Goal: Task Accomplishment & Management: Complete application form

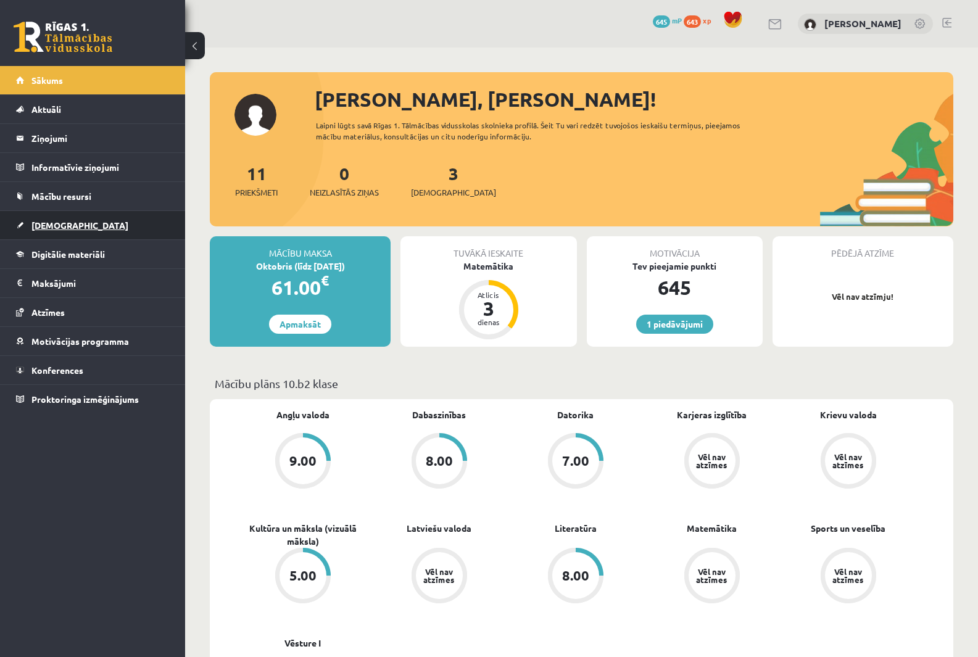
click at [91, 233] on link "[DEMOGRAPHIC_DATA]" at bounding box center [93, 225] width 154 height 28
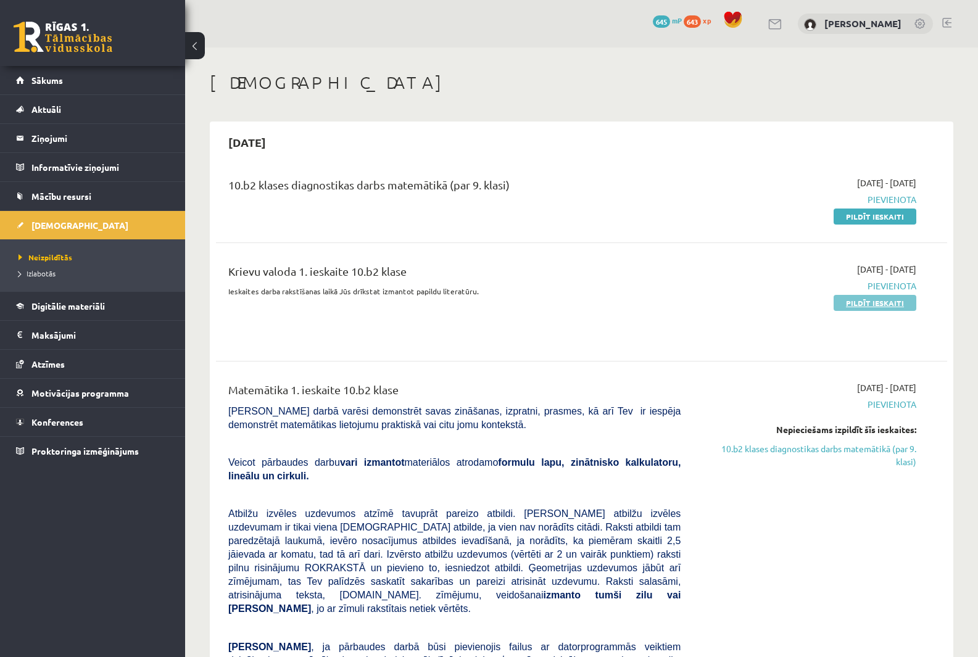
click at [884, 308] on link "Pildīt ieskaiti" at bounding box center [875, 303] width 83 height 16
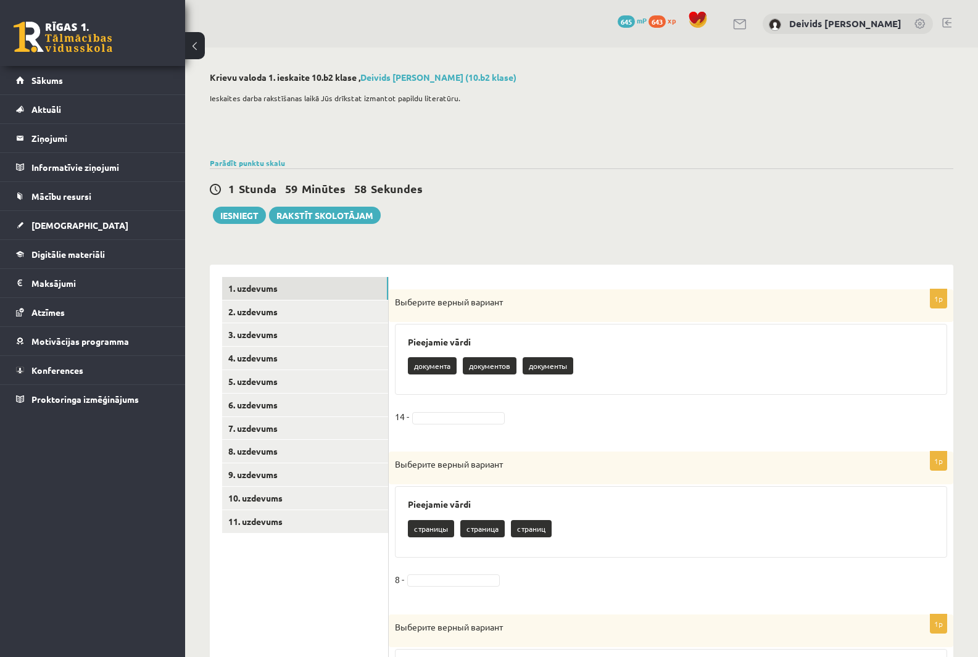
click at [619, 89] on div "Ieskaites darba rakstīšanas laikā Jūs drīkstat izmantot papildu literatūru." at bounding box center [582, 120] width 744 height 68
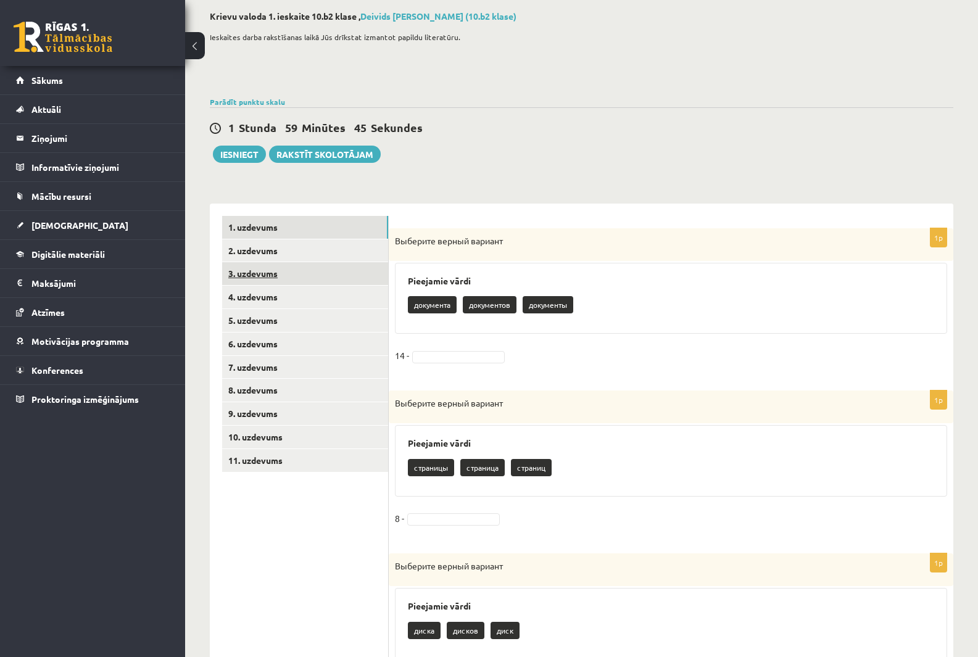
scroll to position [62, 0]
drag, startPoint x: 433, startPoint y: 304, endPoint x: 437, endPoint y: 310, distance: 6.7
click at [437, 310] on p "документа" at bounding box center [432, 304] width 49 height 17
click at [439, 306] on p "документа" at bounding box center [432, 304] width 49 height 17
click at [463, 346] on fieldset "14 -" at bounding box center [671, 359] width 552 height 26
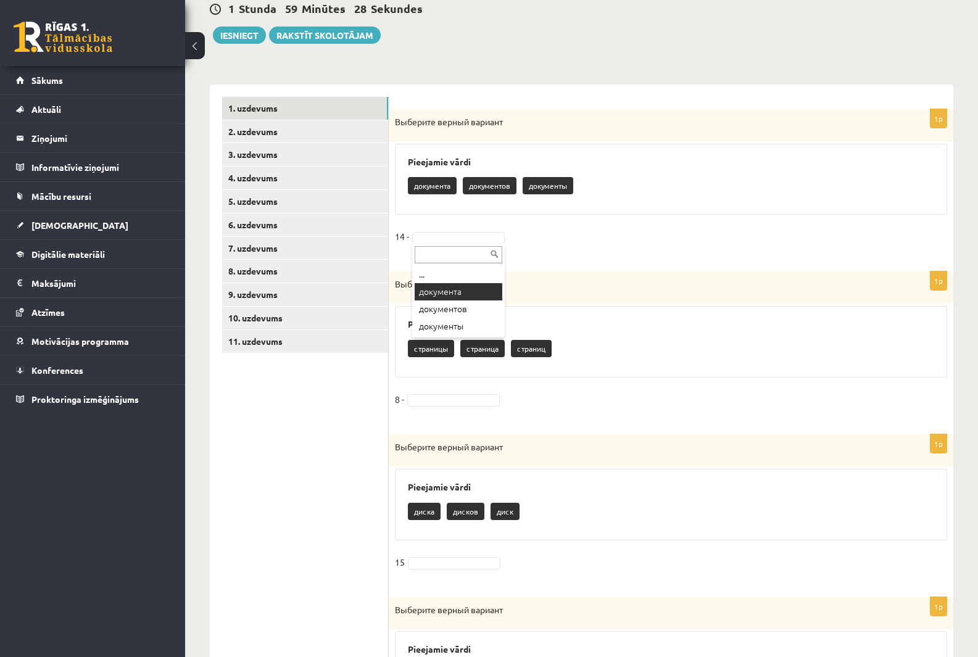
scroll to position [185, 0]
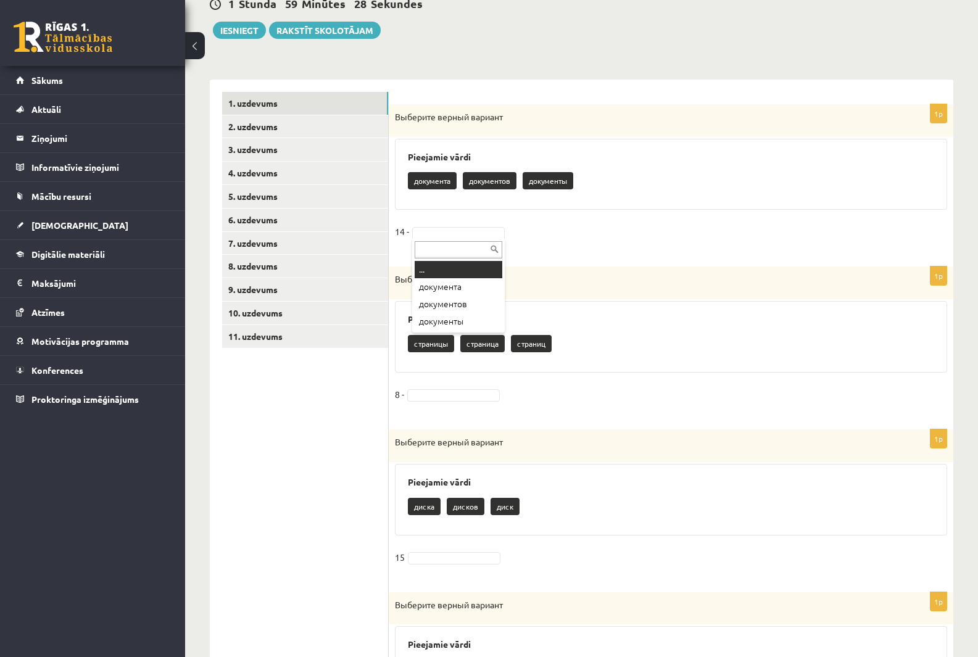
click at [444, 253] on input "text" at bounding box center [459, 249] width 88 height 17
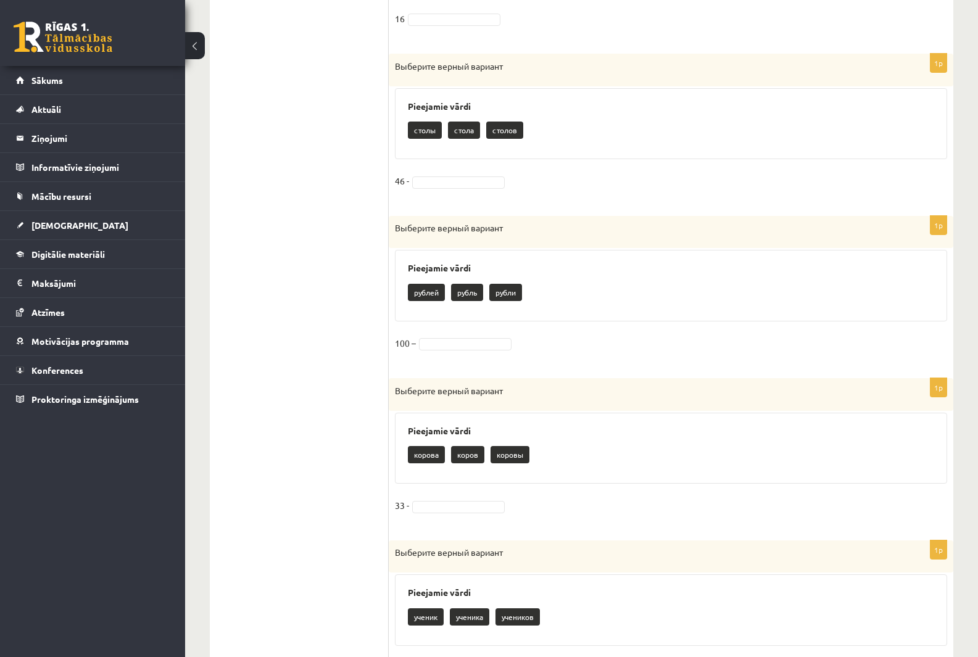
scroll to position [1120, 0]
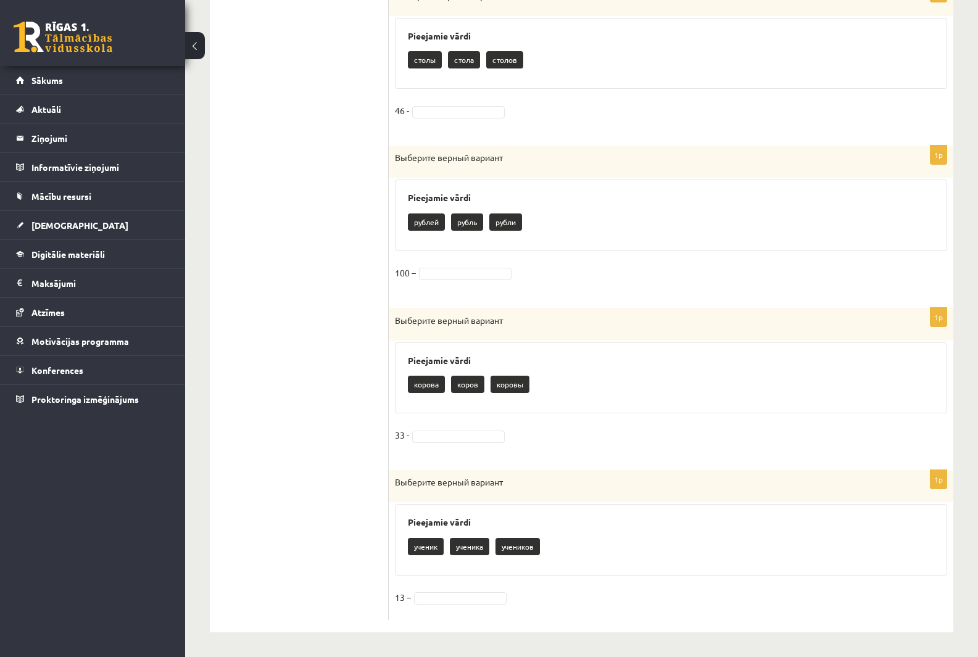
drag, startPoint x: 394, startPoint y: 268, endPoint x: 458, endPoint y: 275, distance: 64.5
click at [430, 277] on div "1p Выберите верный вариант Pieejamie vārdi pублей рубль рубли 100 –" at bounding box center [671, 220] width 565 height 149
click at [417, 265] on fieldset "100 –" at bounding box center [671, 276] width 552 height 26
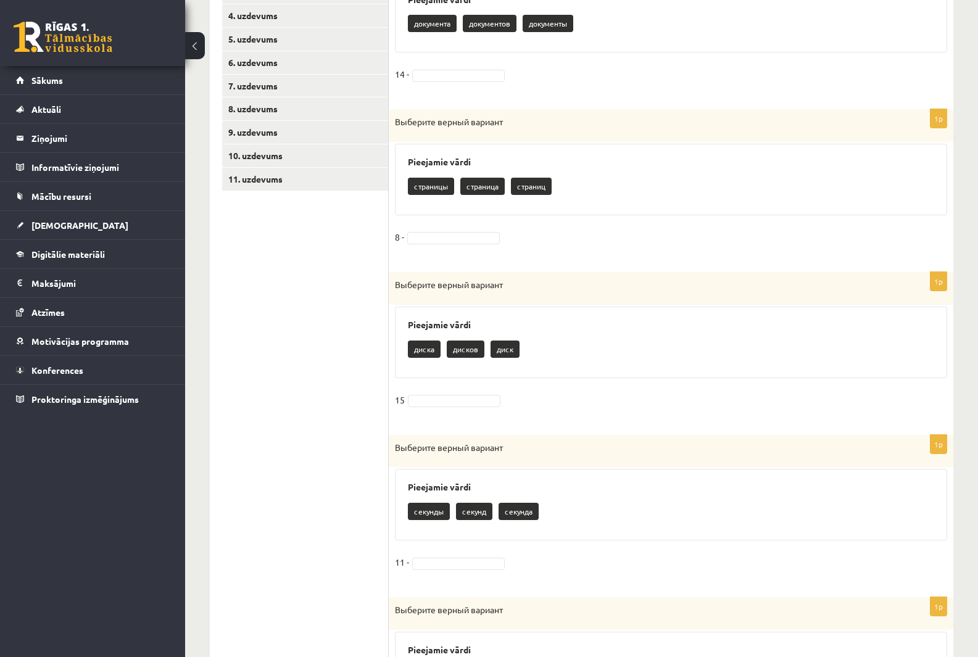
scroll to position [256, 0]
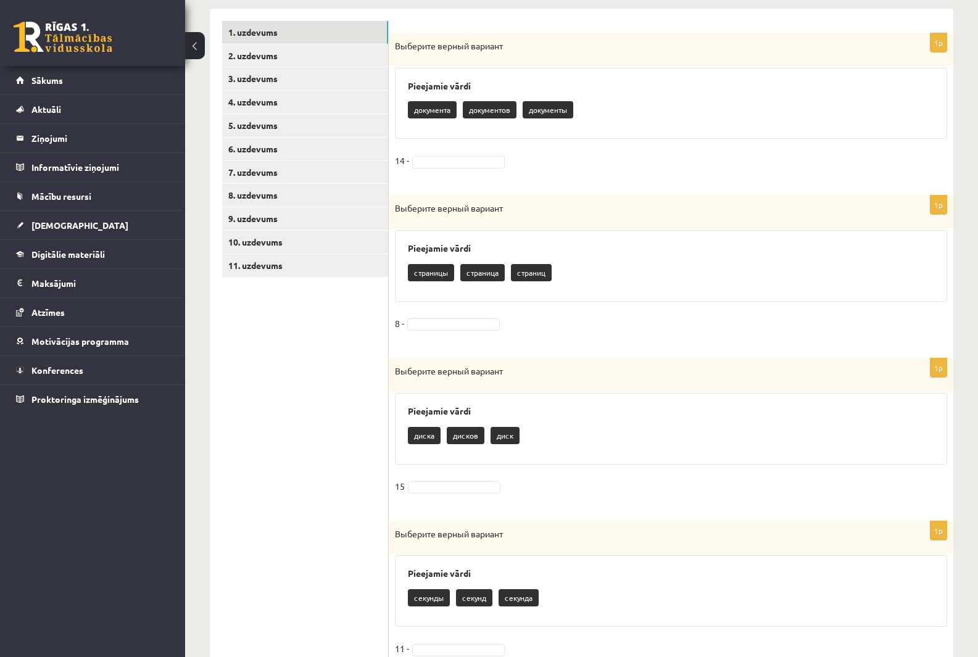
click at [496, 122] on div "документа документов документы" at bounding box center [671, 111] width 526 height 29
drag, startPoint x: 498, startPoint y: 111, endPoint x: 441, endPoint y: 164, distance: 77.7
click at [497, 112] on p "документов" at bounding box center [490, 109] width 54 height 17
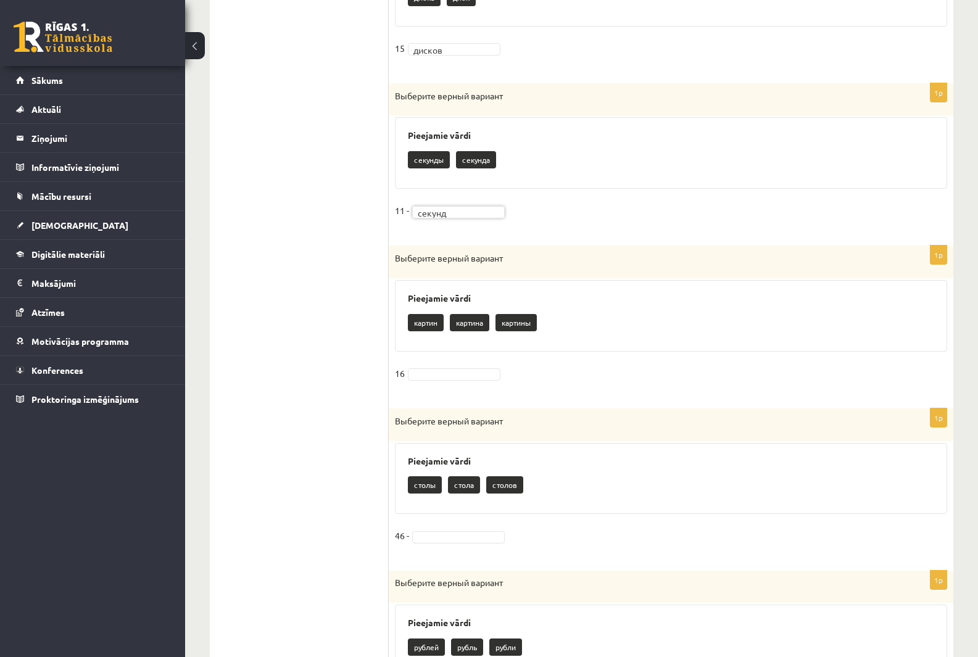
scroll to position [811, 0]
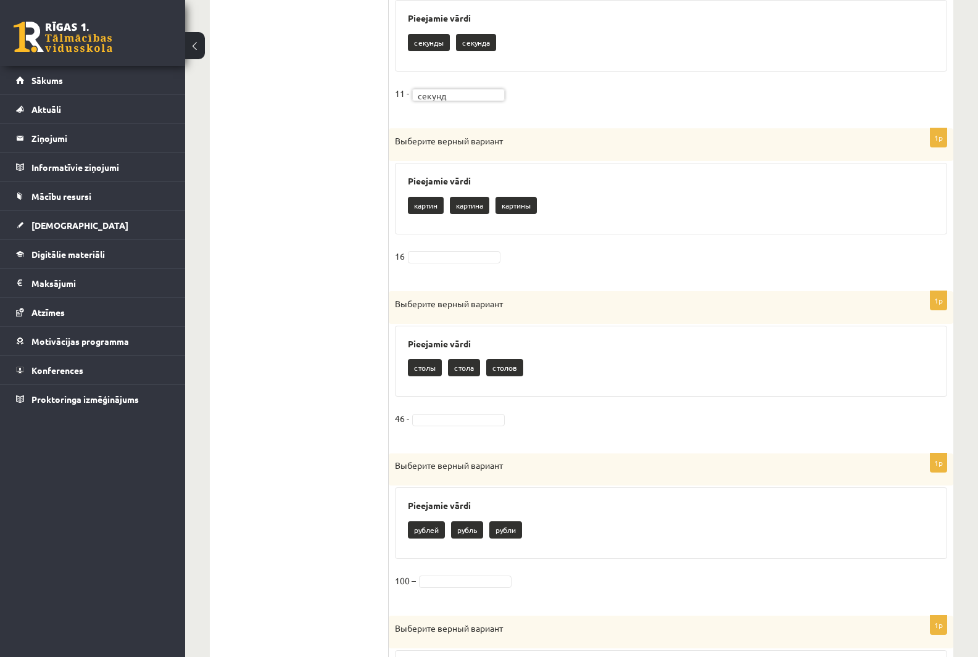
click at [434, 250] on fieldset "16" at bounding box center [671, 260] width 552 height 26
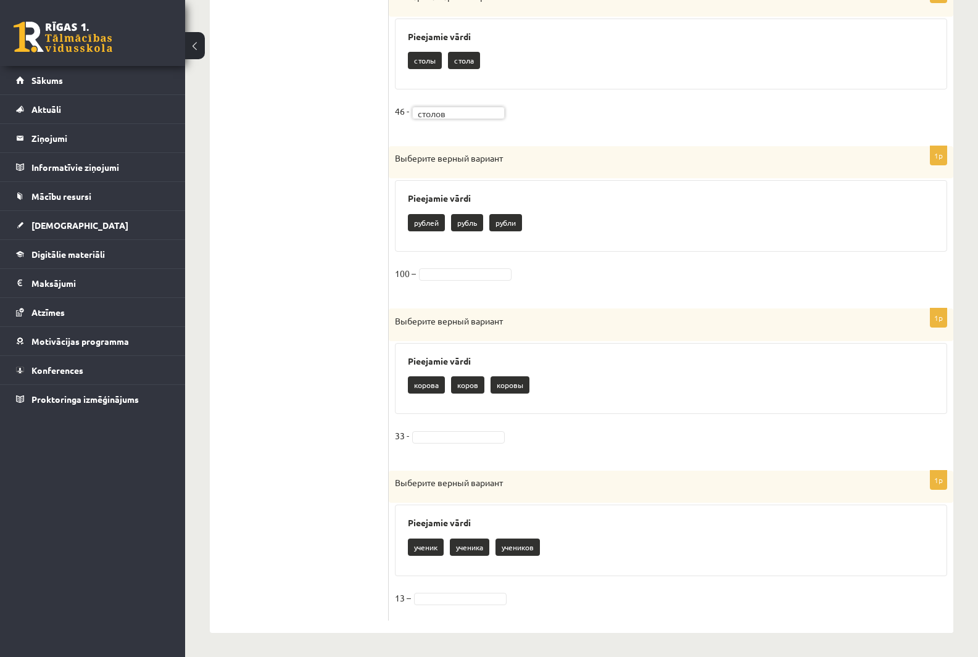
scroll to position [1120, 0]
click at [452, 267] on fieldset "100 –" at bounding box center [671, 276] width 552 height 26
click at [449, 579] on div "1p Выберите верный вариант Pieejamie vārdi ученик ученика учеников 13 –" at bounding box center [671, 544] width 565 height 149
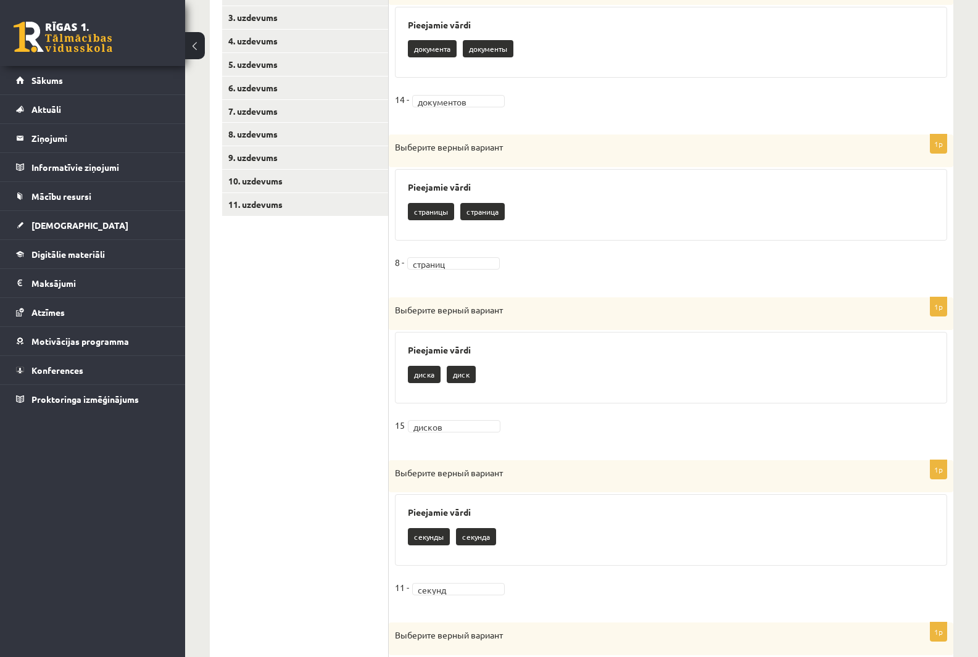
scroll to position [9, 0]
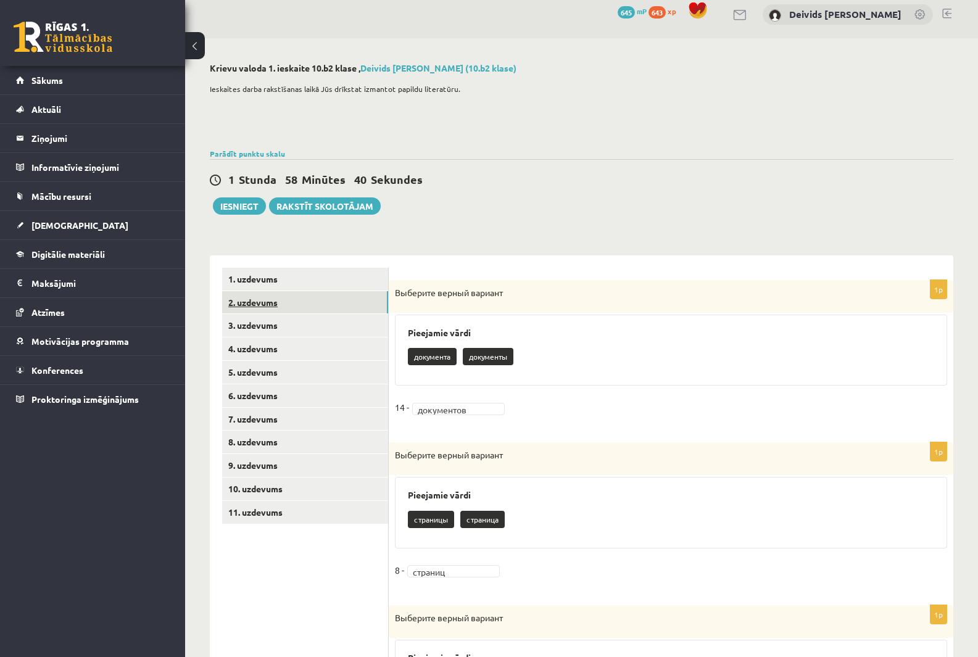
click at [266, 305] on link "2. uzdevums" at bounding box center [305, 302] width 166 height 23
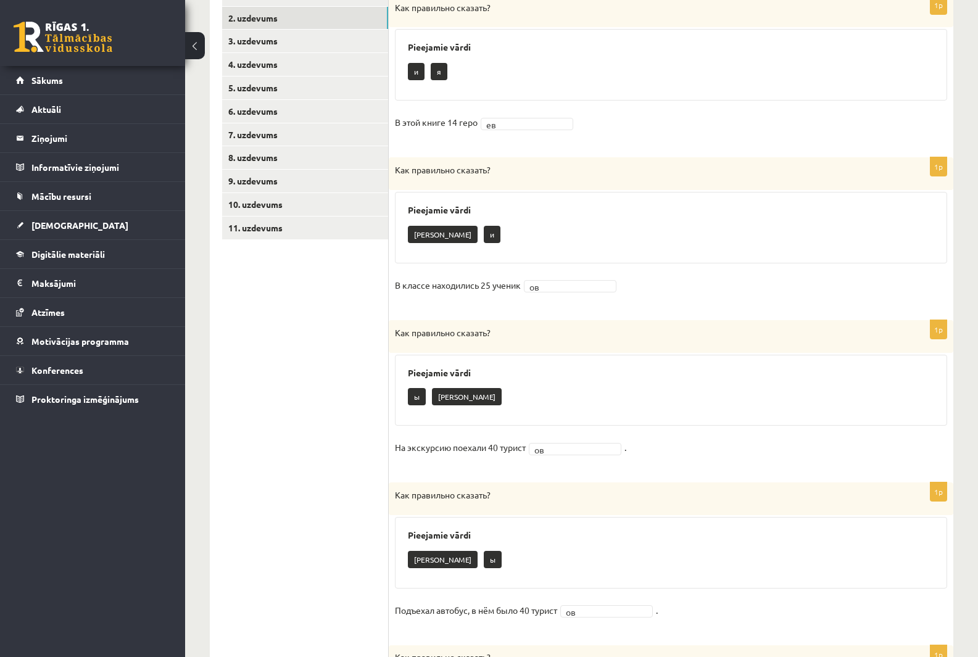
scroll to position [99, 0]
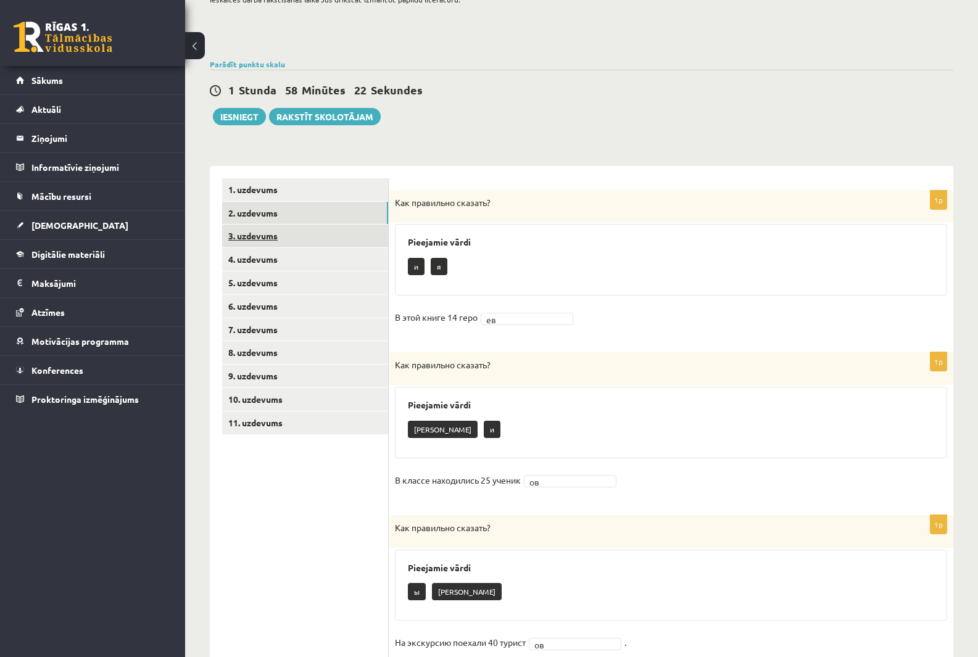
click at [277, 236] on link "3. uzdevums" at bounding box center [305, 236] width 166 height 23
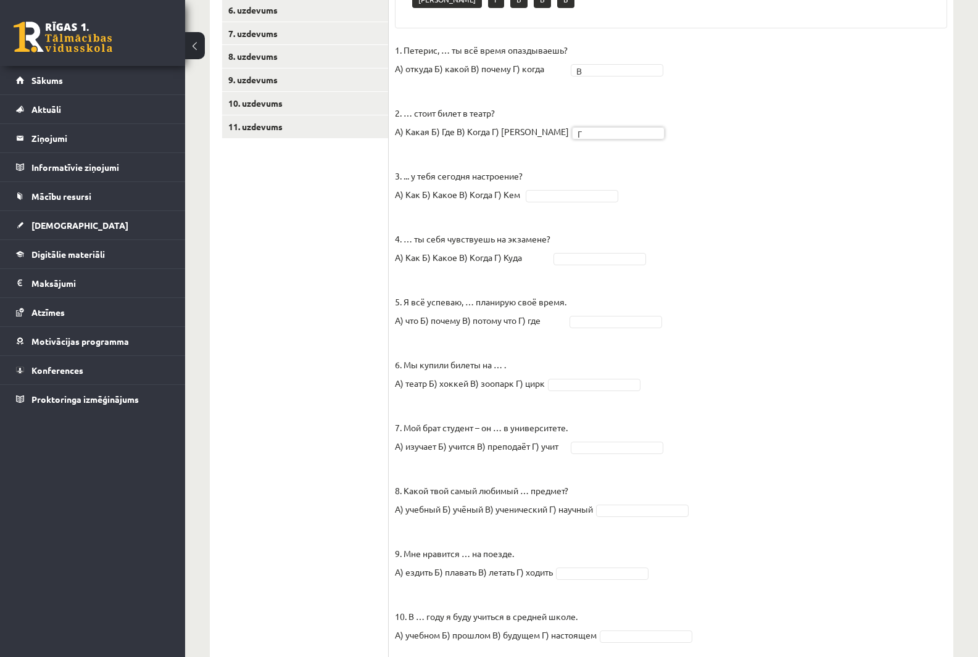
scroll to position [404, 0]
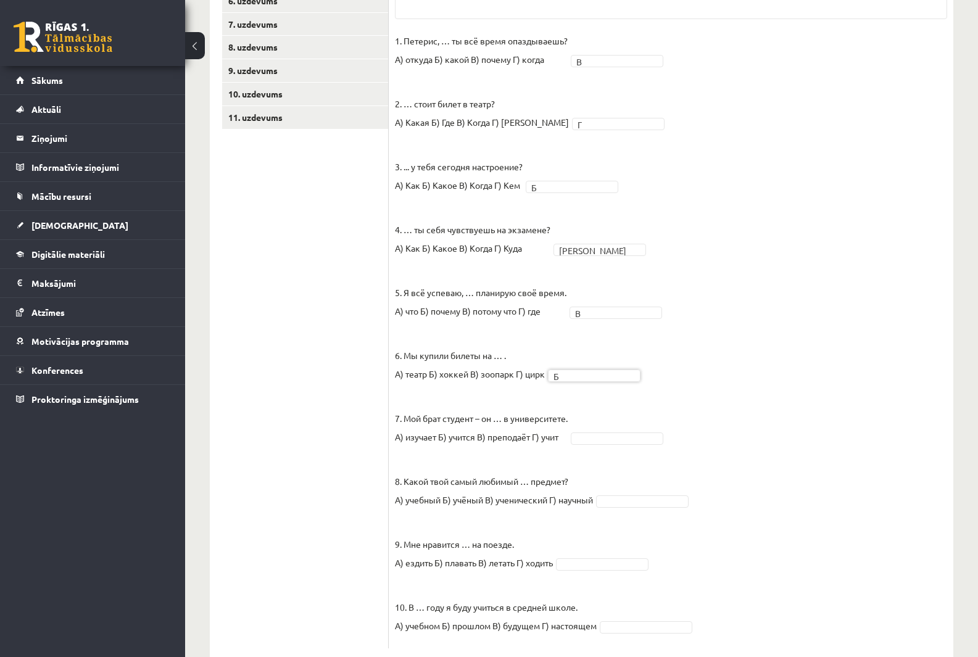
click at [597, 402] on fieldset "1. Петерис, … ты всё время опаздываешь? А) откуда Б) какой В) почему Г) когда В…" at bounding box center [671, 336] width 552 height 611
click at [582, 399] on fieldset "1. Петерис, … ты всё время опаздываешь? А) откуда Б) какой В) почему Г) когда В…" at bounding box center [671, 336] width 552 height 611
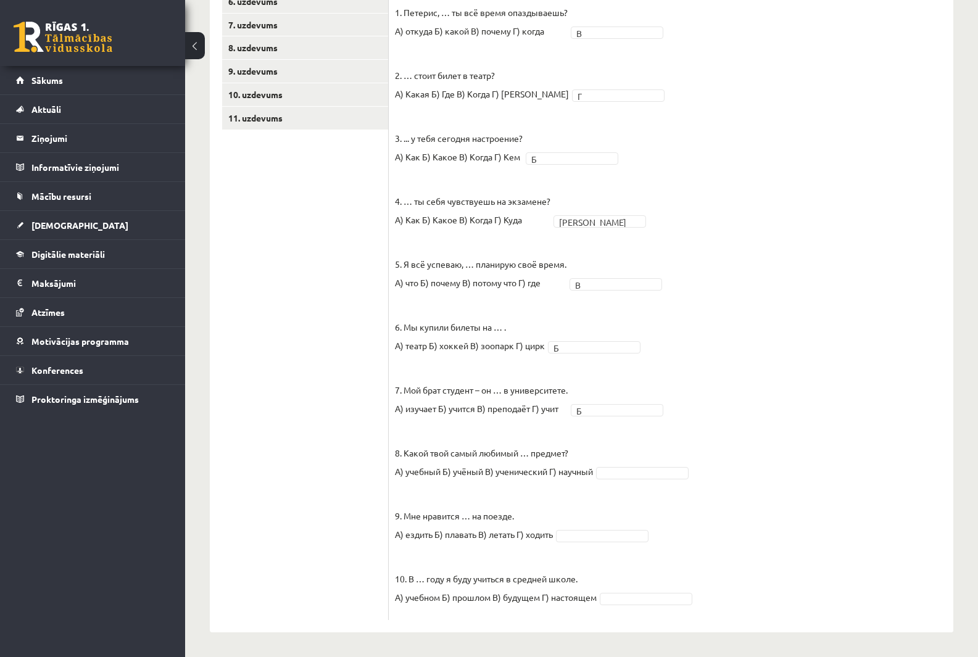
click at [612, 465] on fieldset "1. Петерис, … ты всё время опаздываешь? А) откуда Б) какой В) почему Г) когда В…" at bounding box center [671, 308] width 552 height 611
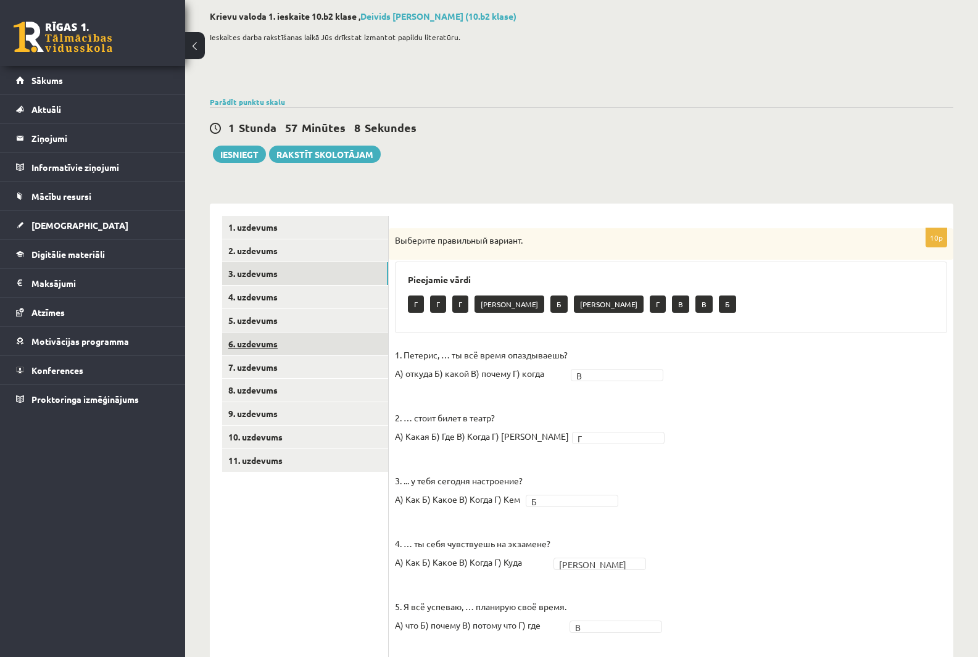
scroll to position [62, 0]
click at [260, 297] on link "4. uzdevums" at bounding box center [305, 296] width 166 height 23
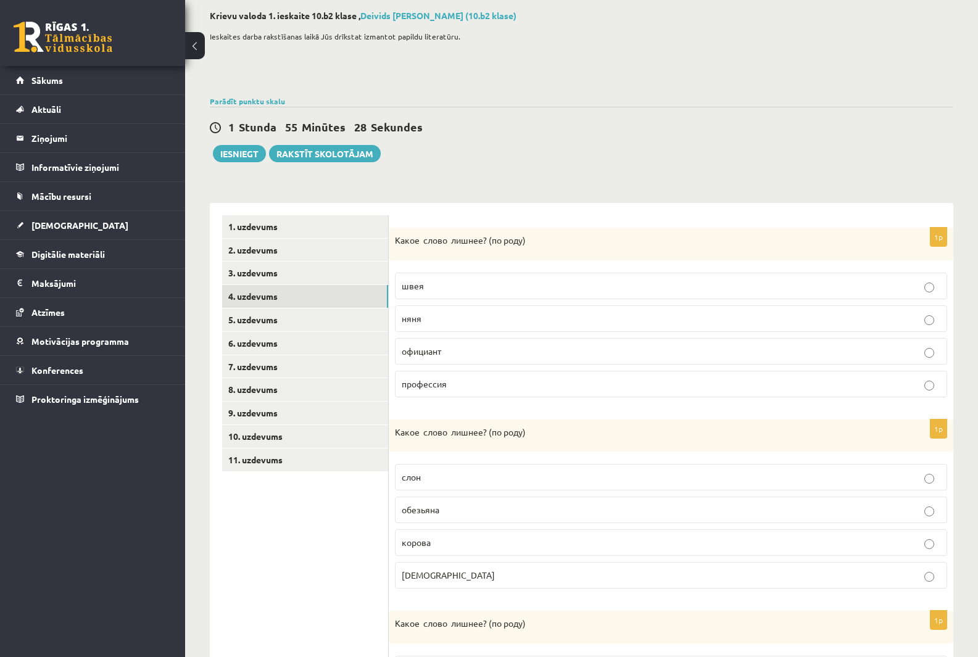
click at [450, 354] on p "официант" at bounding box center [671, 351] width 539 height 13
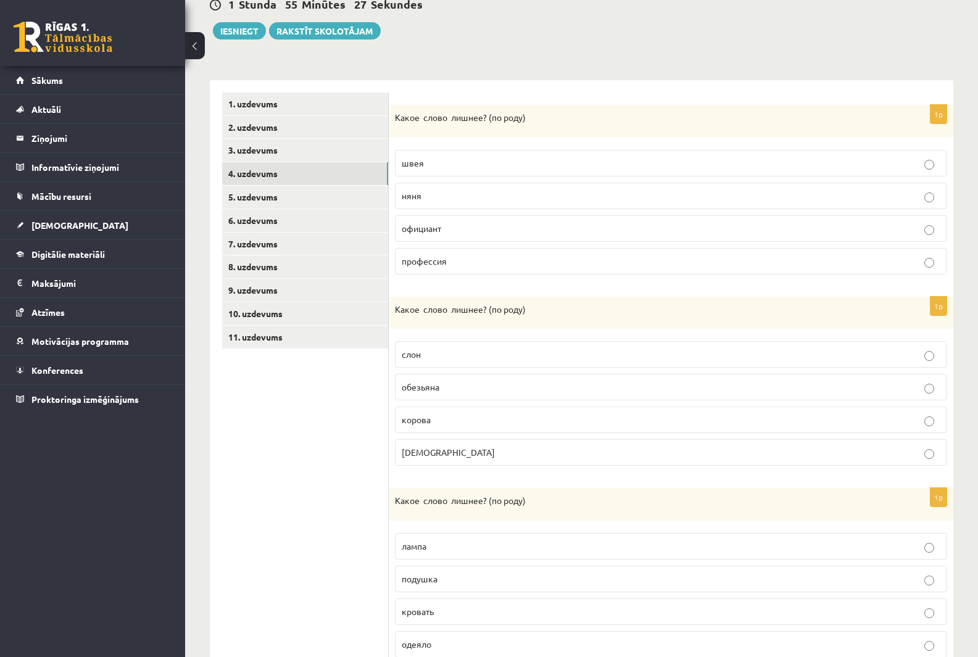
scroll to position [185, 0]
click at [434, 347] on label "слон" at bounding box center [671, 354] width 552 height 27
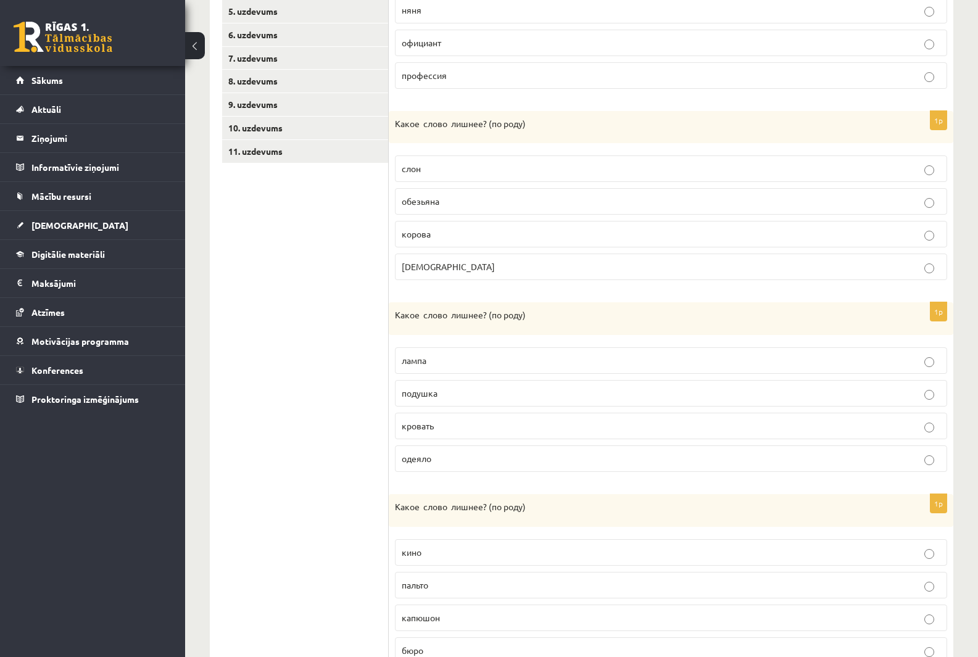
scroll to position [432, 0]
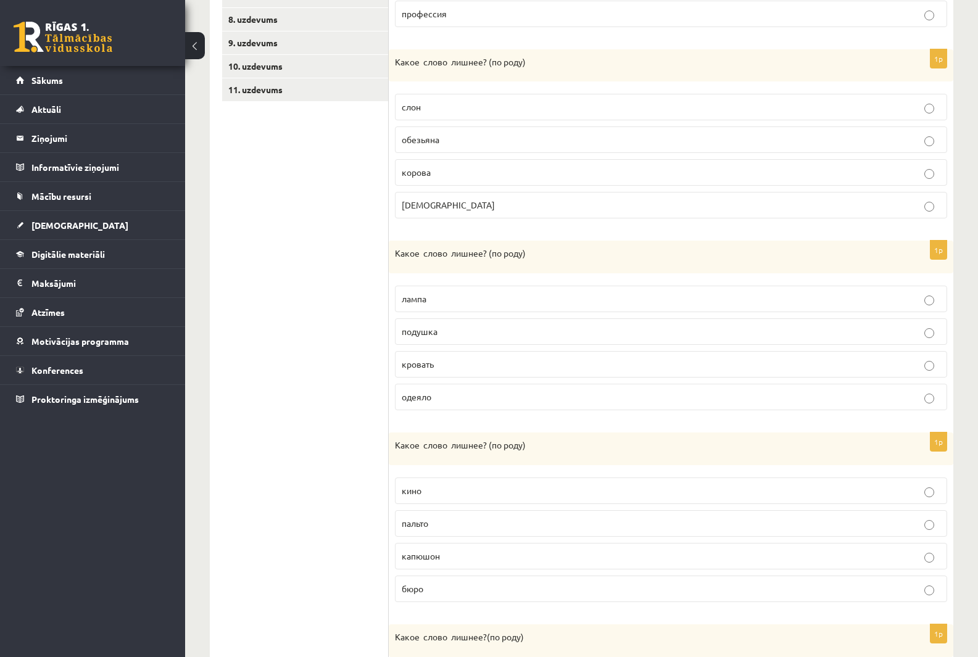
click at [428, 399] on span "одеяло" at bounding box center [417, 396] width 30 height 11
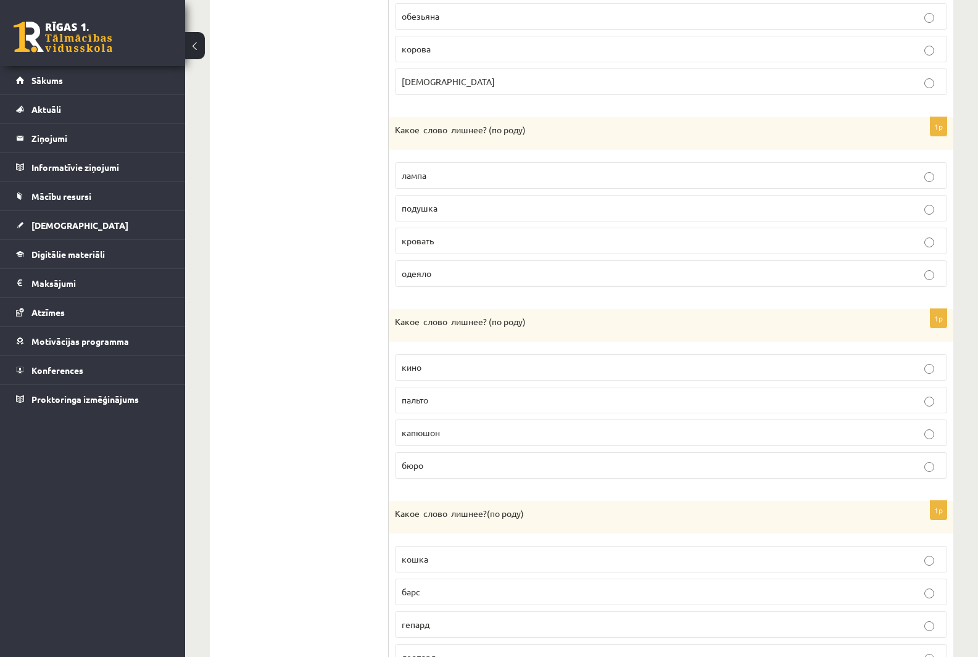
scroll to position [616, 0]
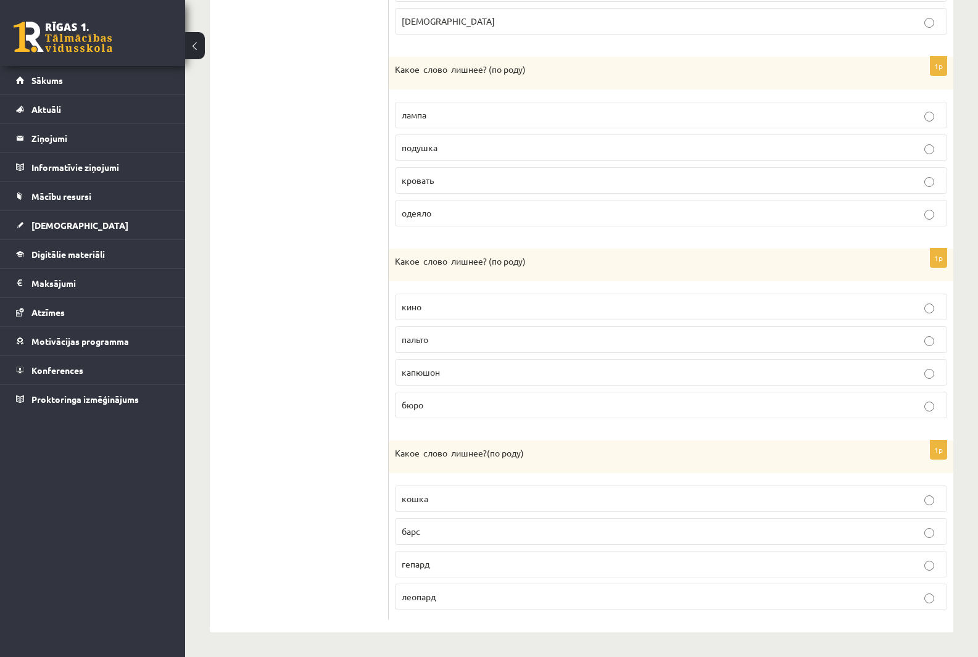
click at [478, 379] on label "капюшон" at bounding box center [671, 372] width 552 height 27
click at [432, 494] on p "кошка" at bounding box center [671, 498] width 539 height 13
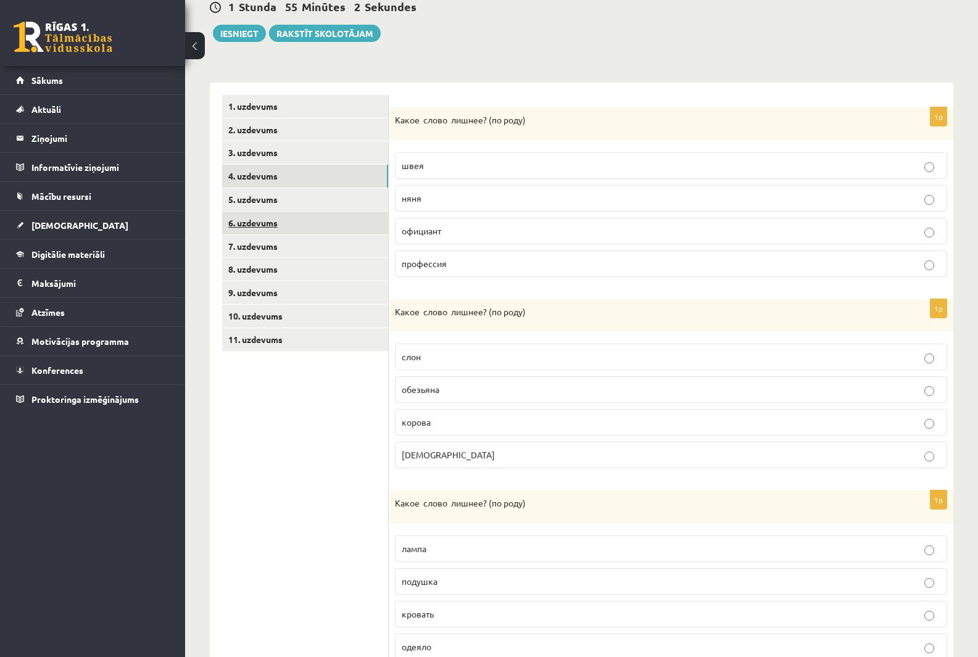
scroll to position [123, 0]
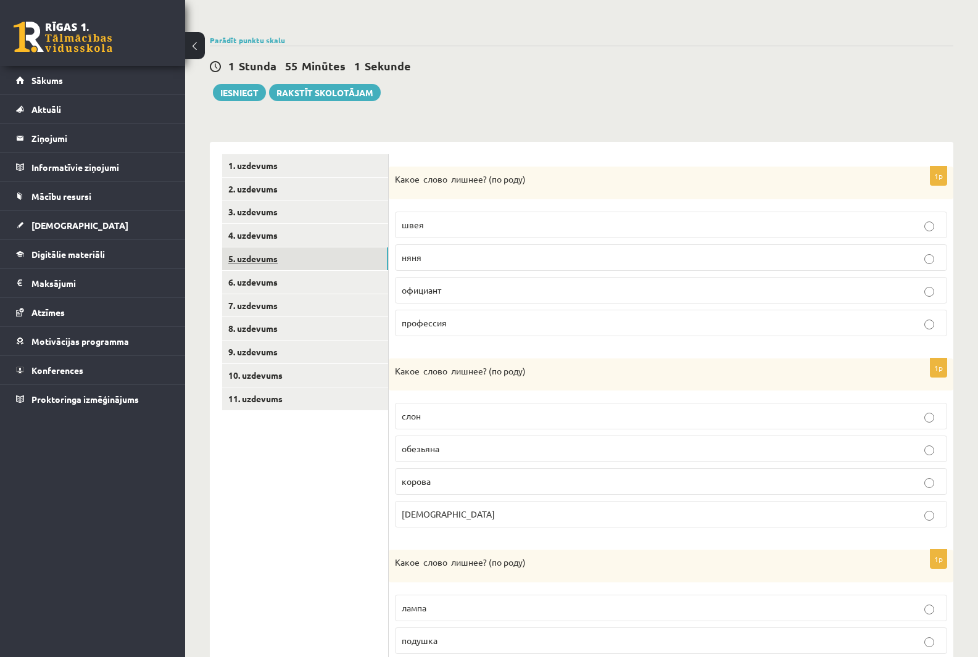
click at [252, 263] on link "5. uzdevums" at bounding box center [305, 258] width 166 height 23
click at [439, 225] on p "пиво" at bounding box center [671, 223] width 539 height 13
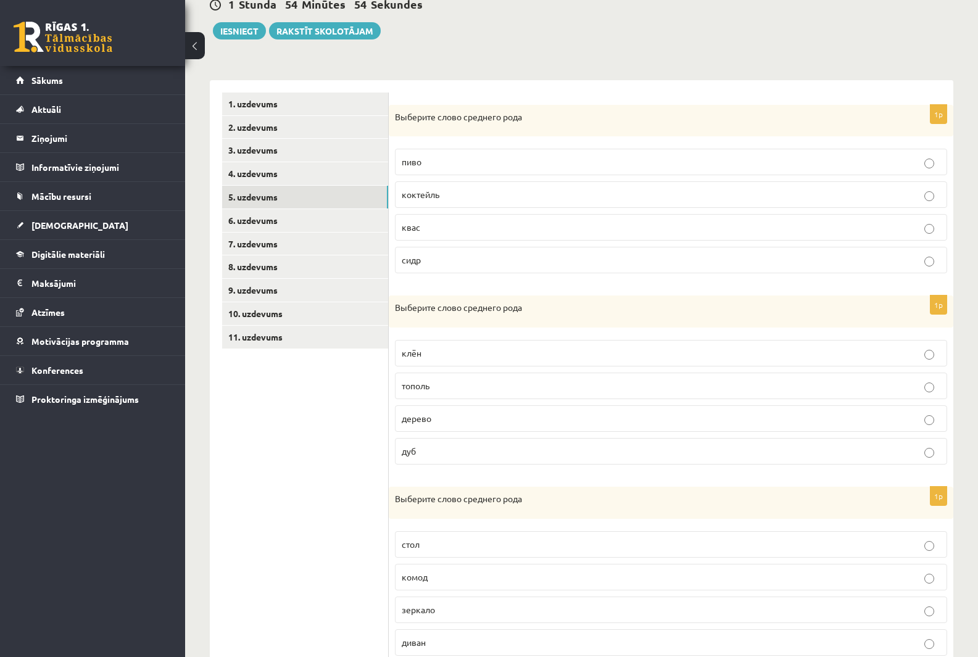
scroll to position [246, 0]
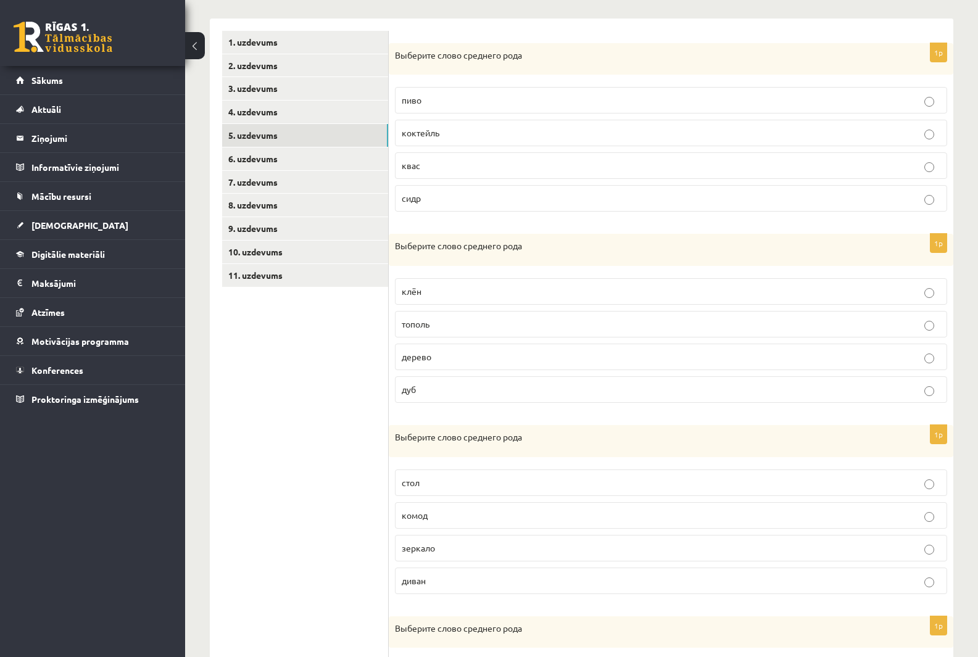
click at [439, 357] on p "дерево" at bounding box center [671, 356] width 539 height 13
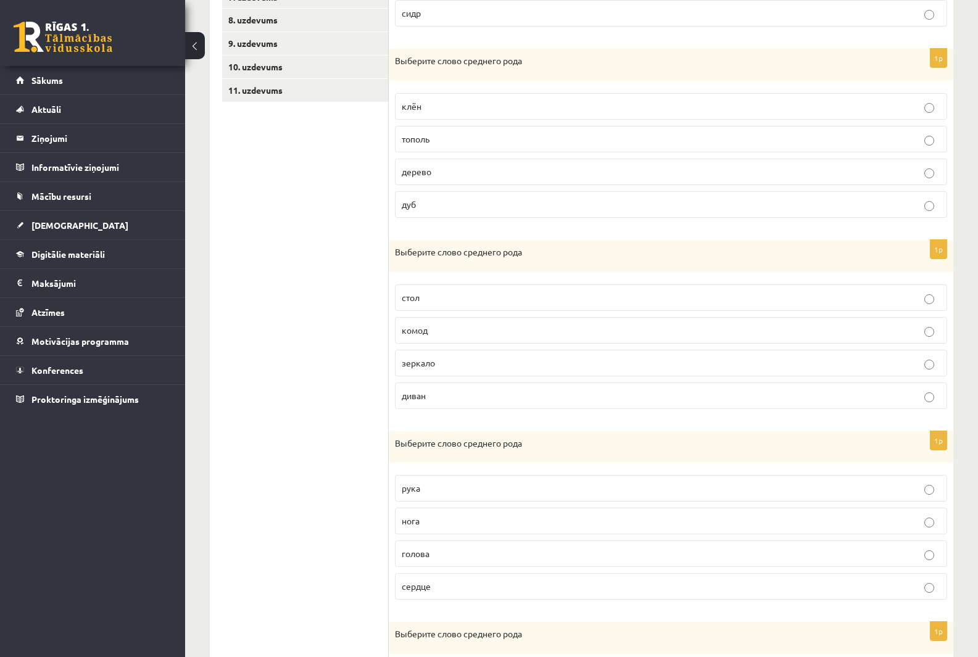
click at [412, 364] on span "зеркало" at bounding box center [418, 362] width 33 height 11
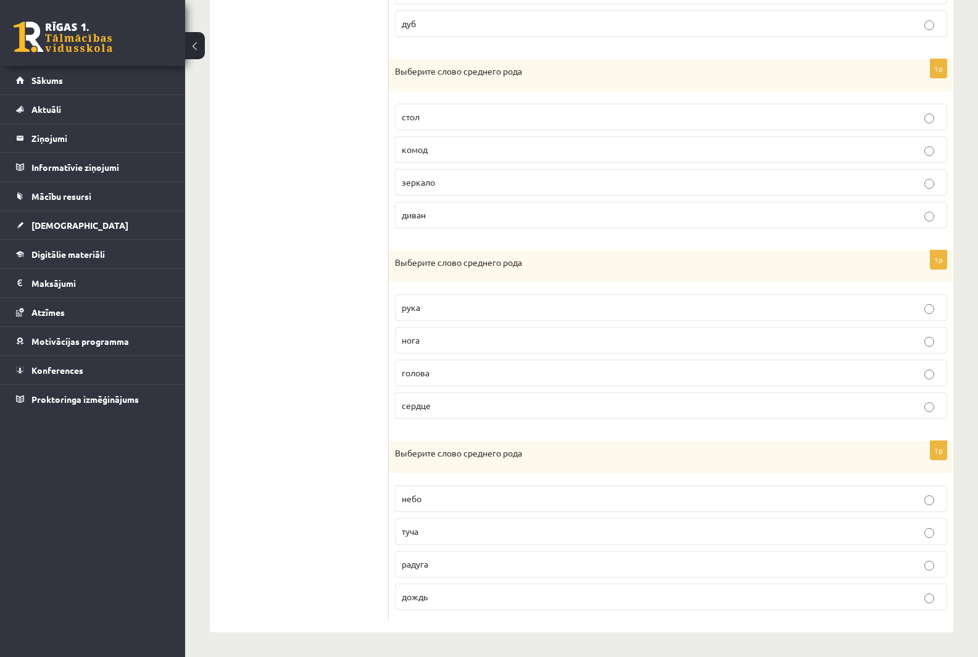
scroll to position [613, 0]
click at [445, 400] on p "сердце" at bounding box center [671, 405] width 539 height 13
drag, startPoint x: 431, startPoint y: 516, endPoint x: 427, endPoint y: 499, distance: 17.2
click at [431, 515] on fieldset "небо туча радуга дождь" at bounding box center [671, 546] width 552 height 135
click at [427, 499] on p "небо" at bounding box center [671, 498] width 539 height 13
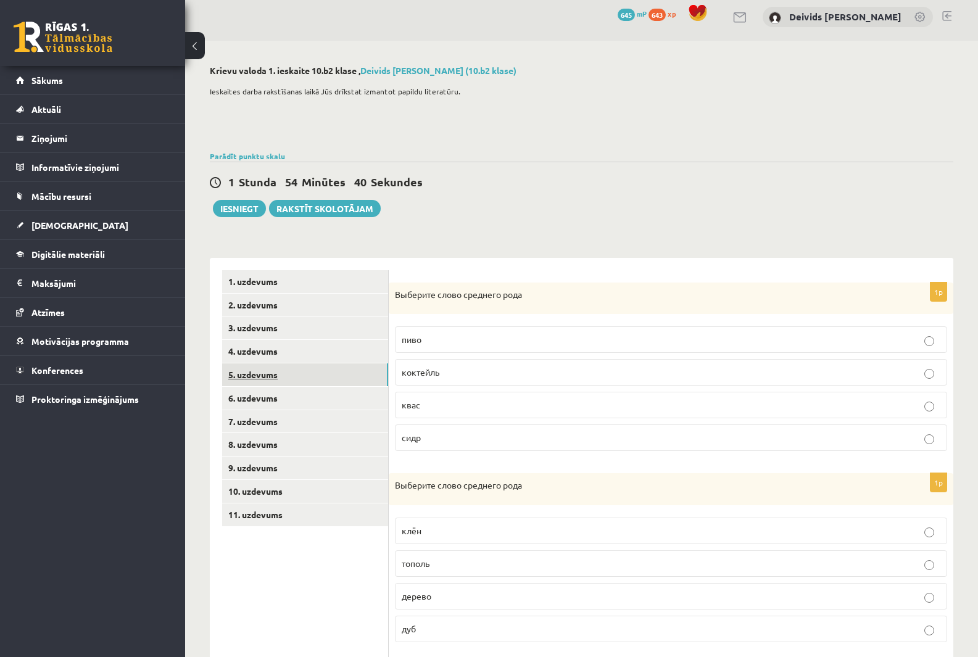
scroll to position [0, 0]
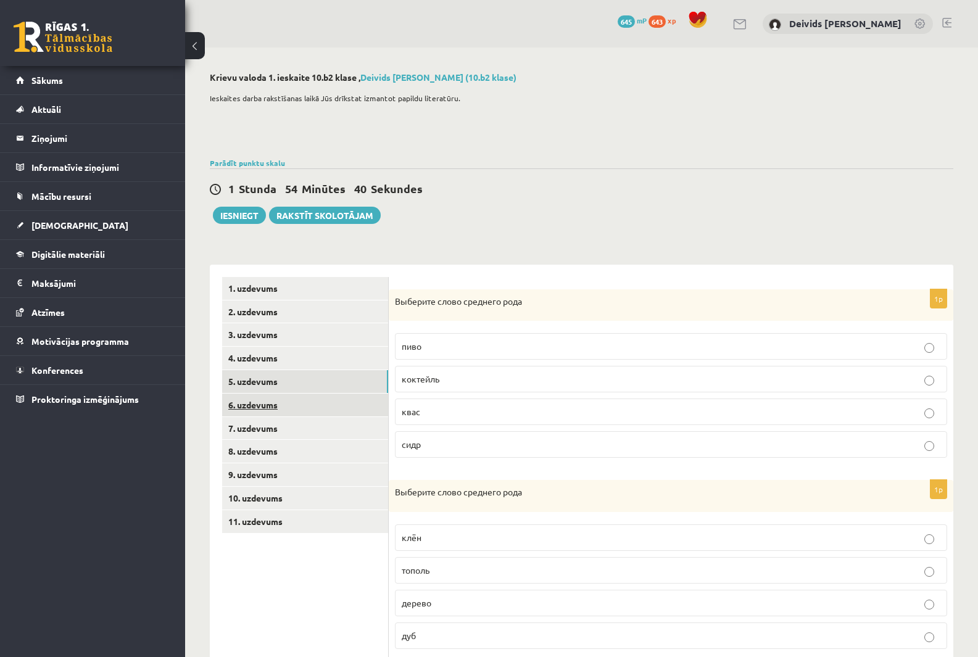
click at [277, 399] on link "6. uzdevums" at bounding box center [305, 405] width 166 height 23
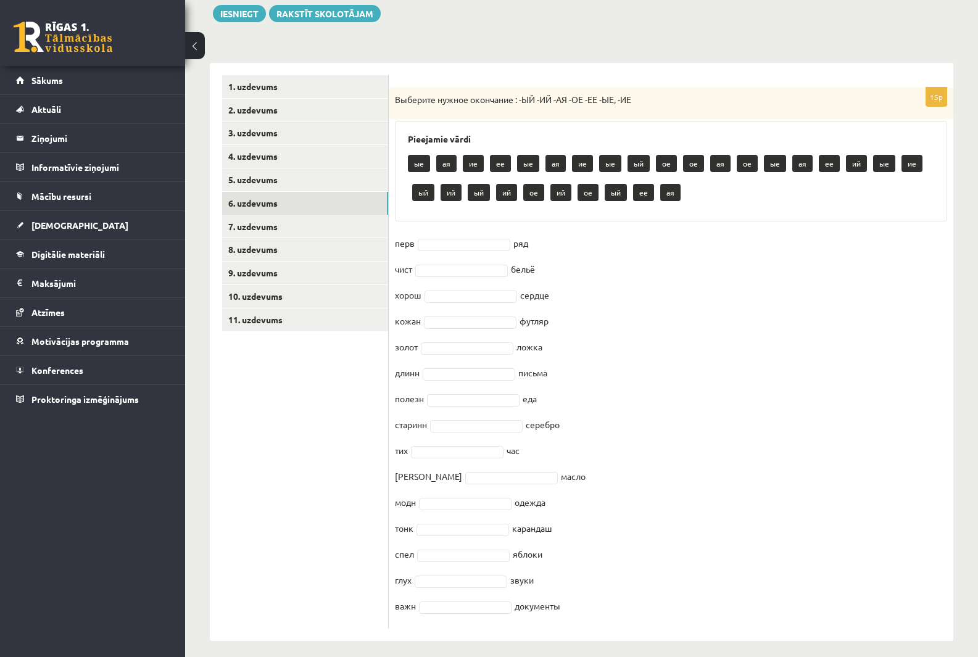
scroll to position [211, 0]
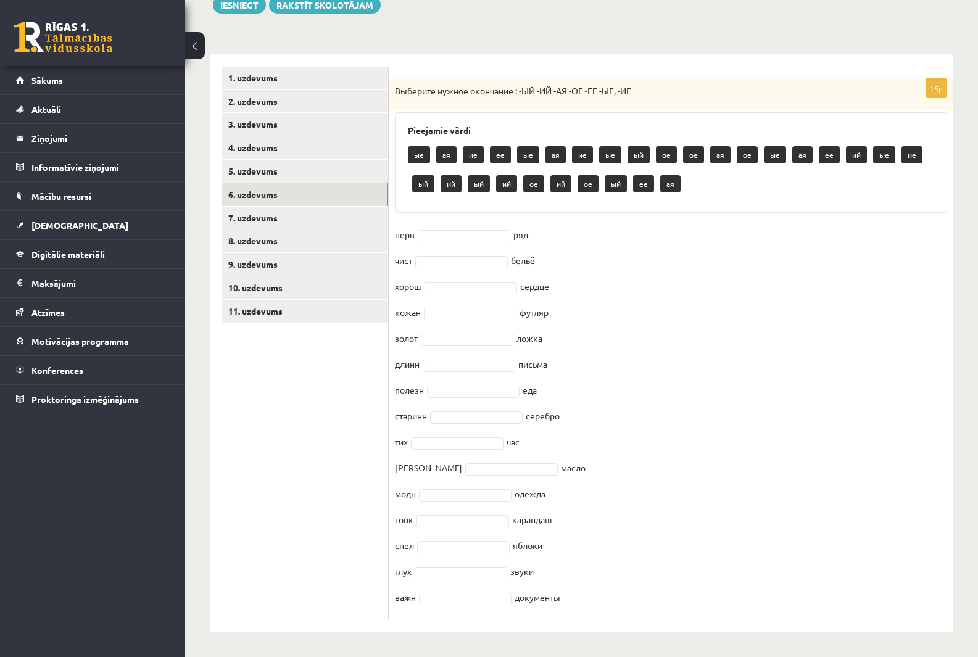
click at [573, 259] on fieldset "перв ряд чист бельё хорош сердце кожан футляр золот ложка длинн письма полезн е…" at bounding box center [671, 419] width 552 height 389
drag, startPoint x: 570, startPoint y: 257, endPoint x: 562, endPoint y: 257, distance: 8.0
click at [570, 257] on fieldset "перв ряд чист бельё хорош сердце кожан футляр золот ложка длинн письма полезн е…" at bounding box center [671, 419] width 552 height 389
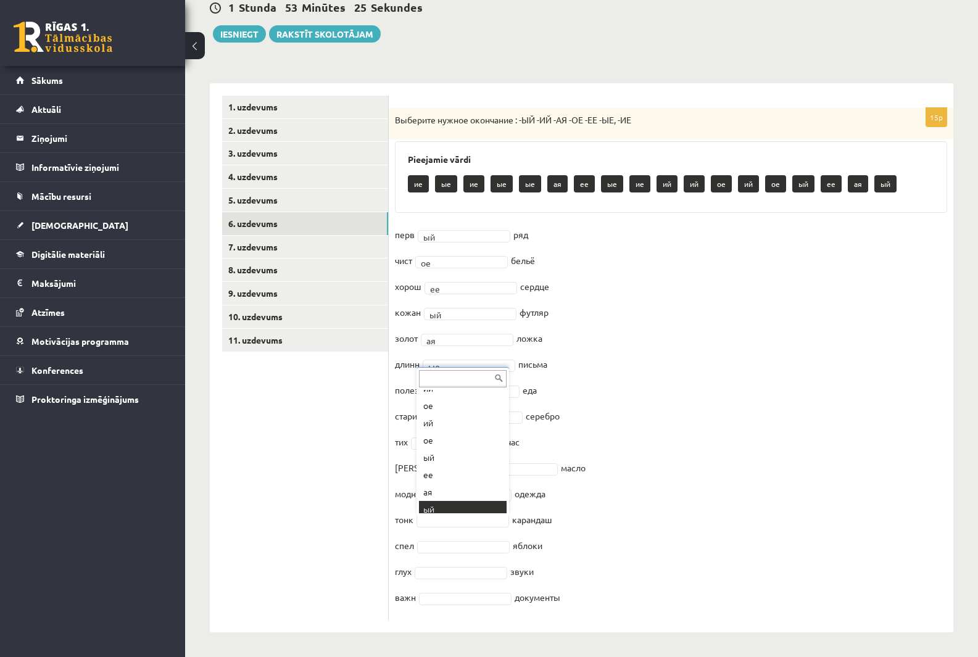
scroll to position [205, 0]
drag, startPoint x: 451, startPoint y: 505, endPoint x: 465, endPoint y: 422, distance: 83.8
type input "*"
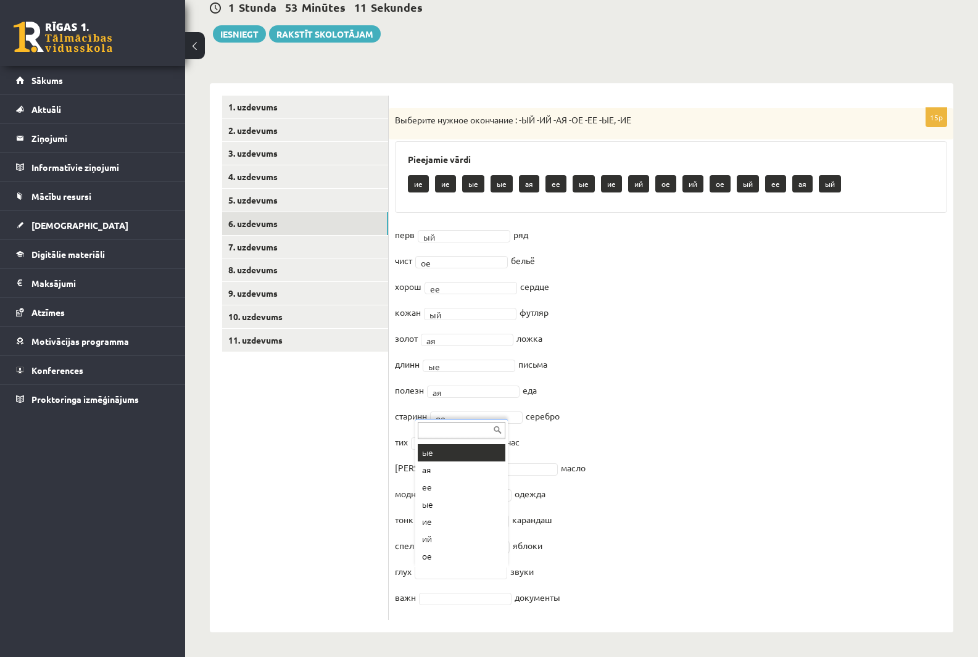
scroll to position [0, 0]
click at [455, 606] on fieldset "перв ый ** ряд чист ое ** бельё хорош ее ** сердце кожан ый ** футляр золот ая …" at bounding box center [671, 419] width 552 height 389
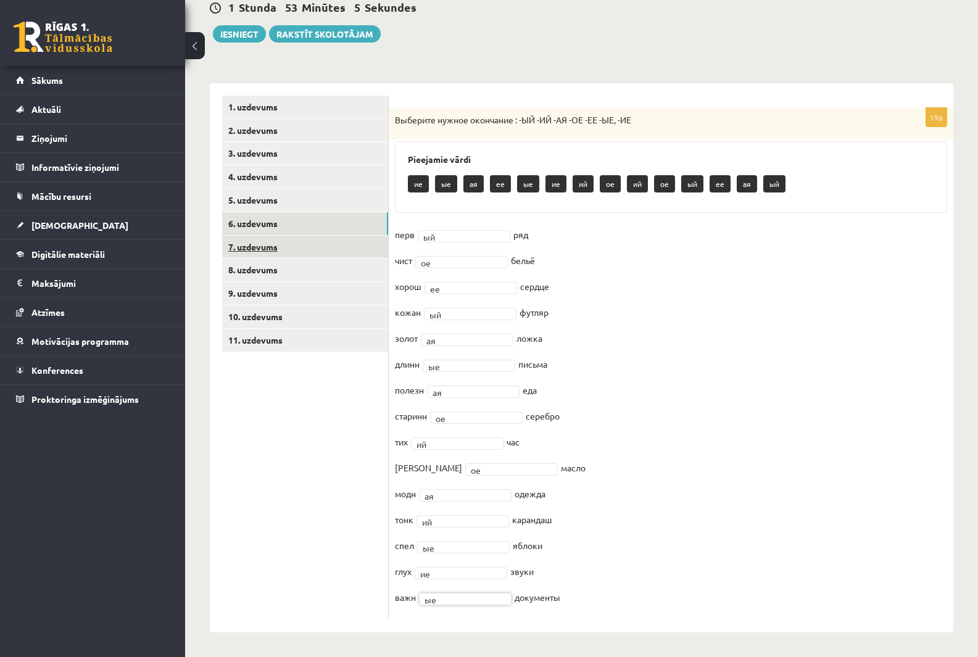
click at [262, 246] on link "7. uzdevums" at bounding box center [305, 247] width 166 height 23
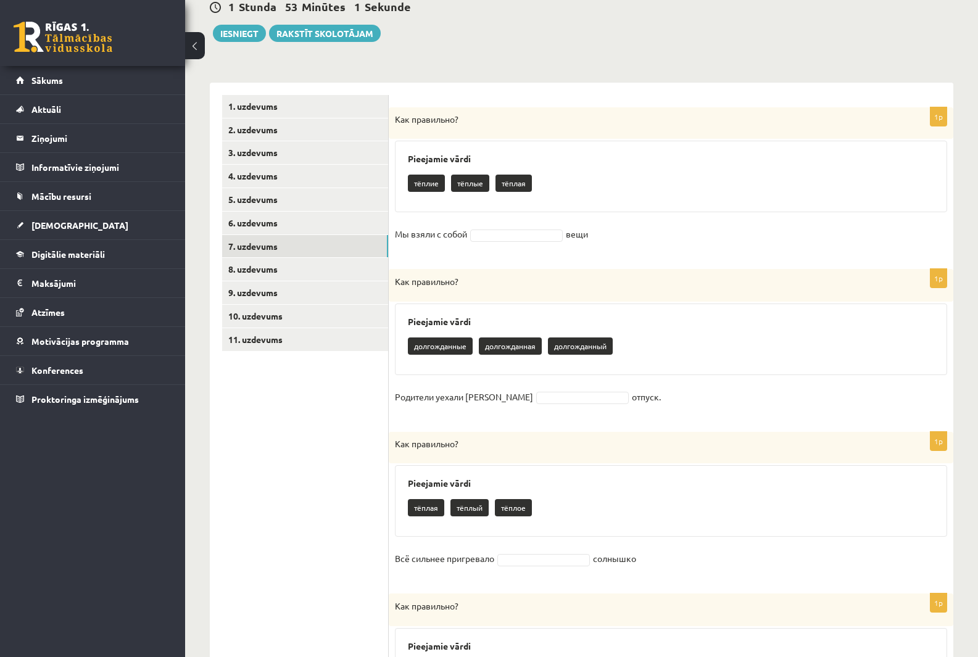
click at [475, 186] on p "тёплые" at bounding box center [470, 183] width 38 height 17
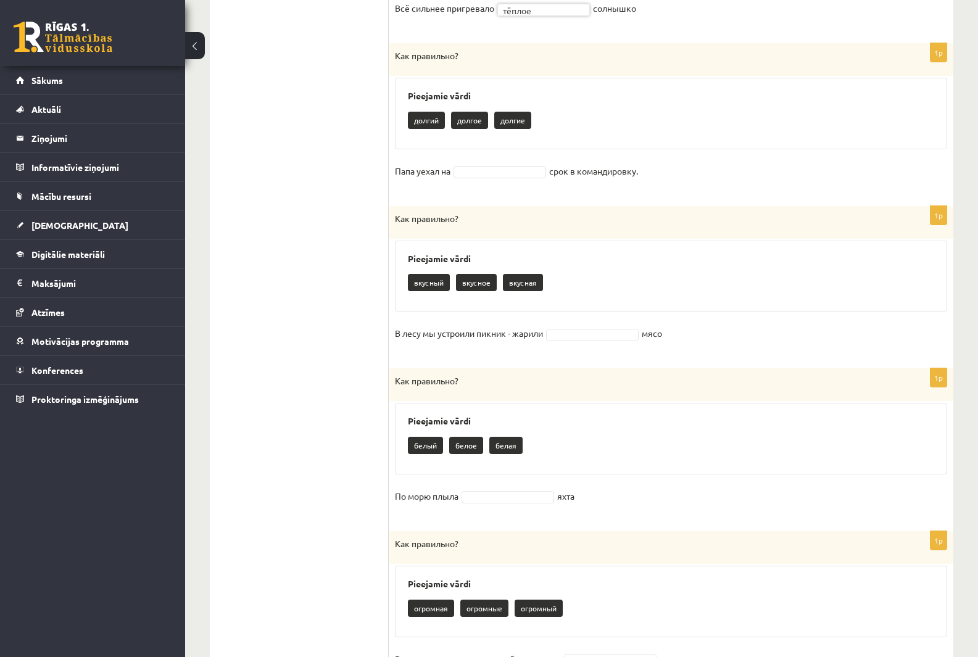
scroll to position [737, 0]
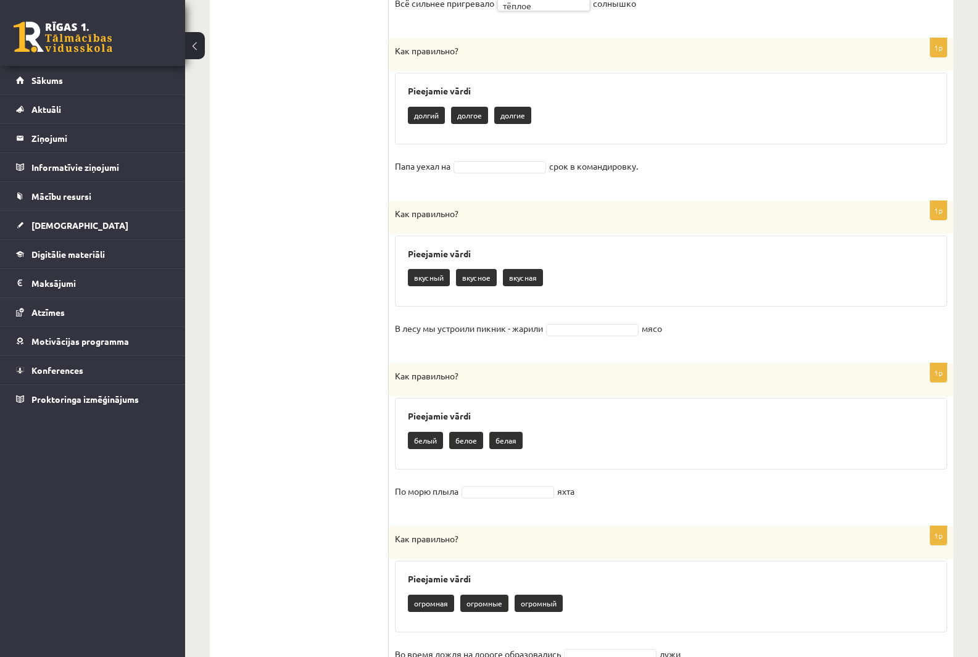
click at [486, 160] on fieldset "Папа уехал на срок в командировку." at bounding box center [671, 170] width 552 height 26
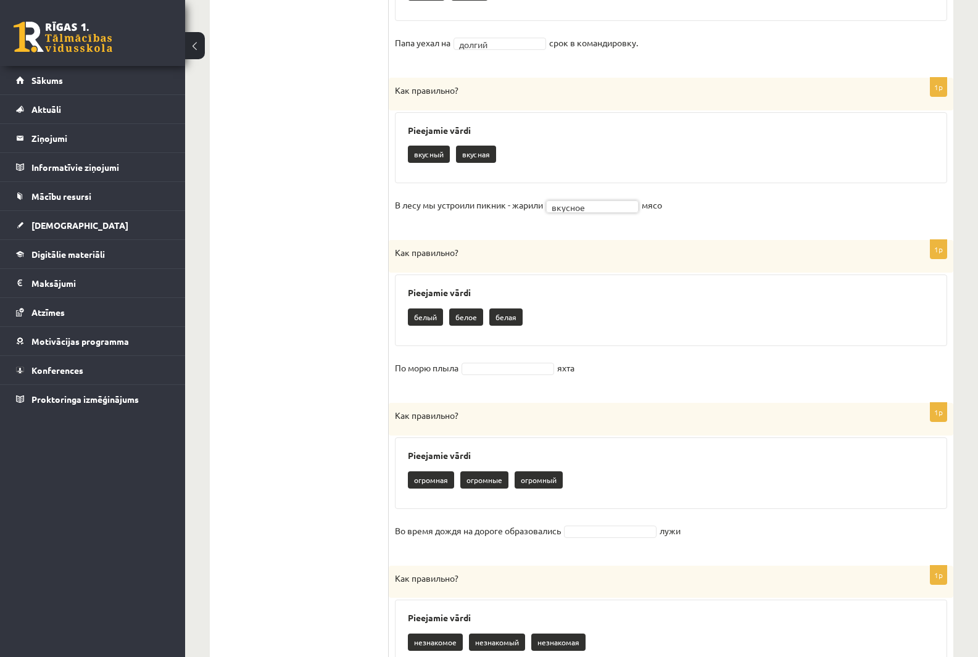
scroll to position [923, 0]
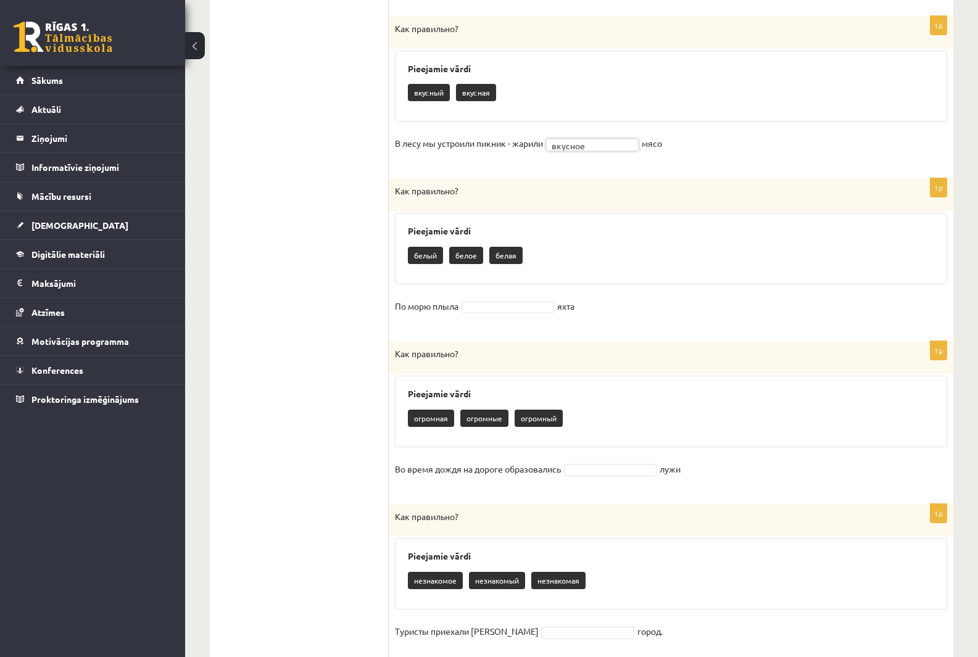
click at [516, 301] on fieldset "По морю плыла яхта" at bounding box center [671, 310] width 552 height 26
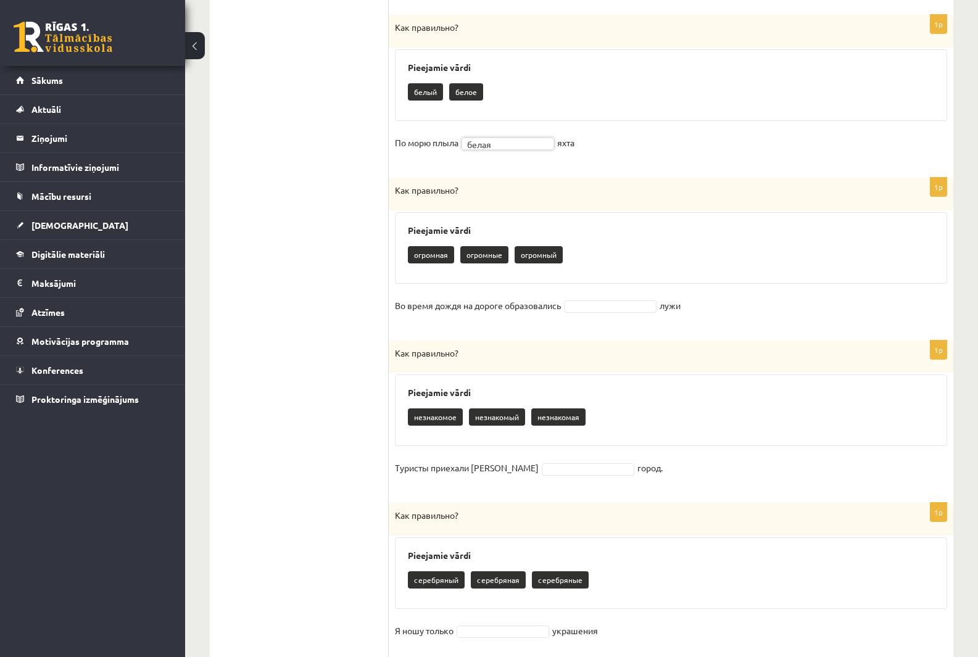
scroll to position [1108, 0]
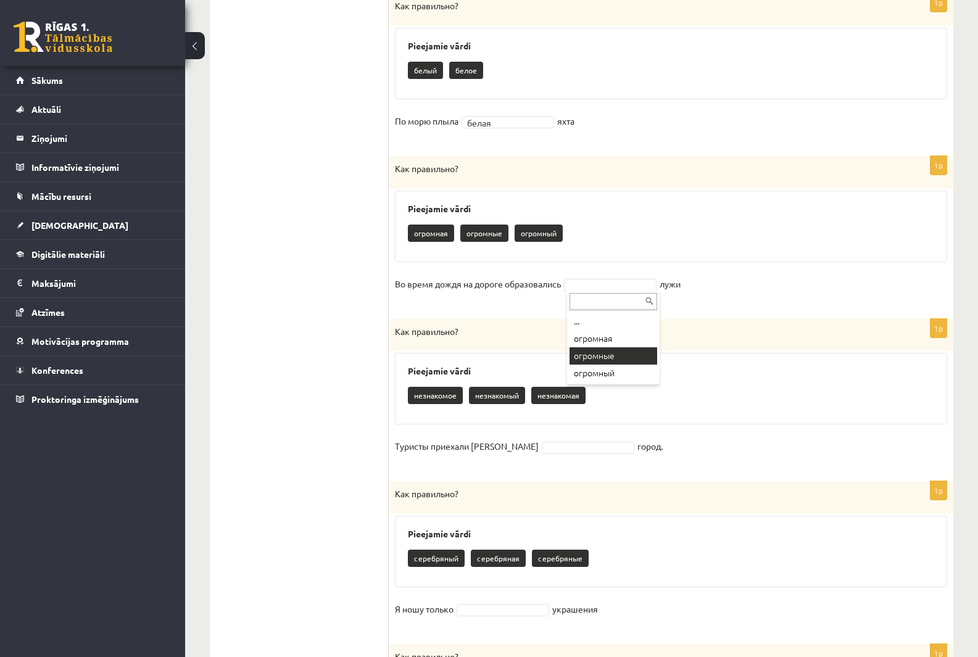
drag, startPoint x: 618, startPoint y: 361, endPoint x: 616, endPoint y: 368, distance: 7.0
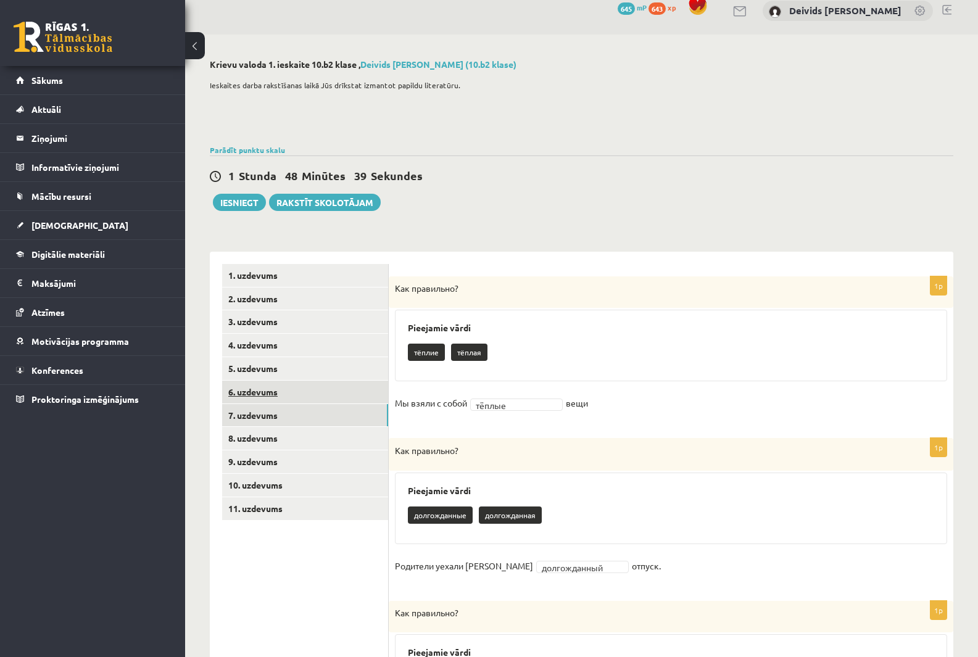
scroll to position [0, 0]
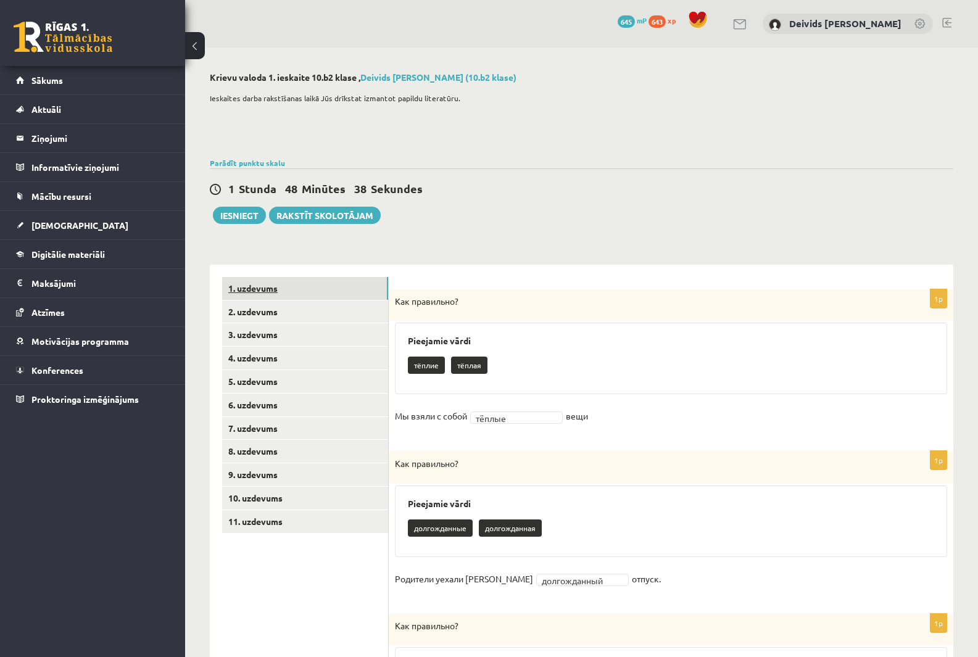
click at [255, 291] on link "1. uzdevums" at bounding box center [305, 288] width 166 height 23
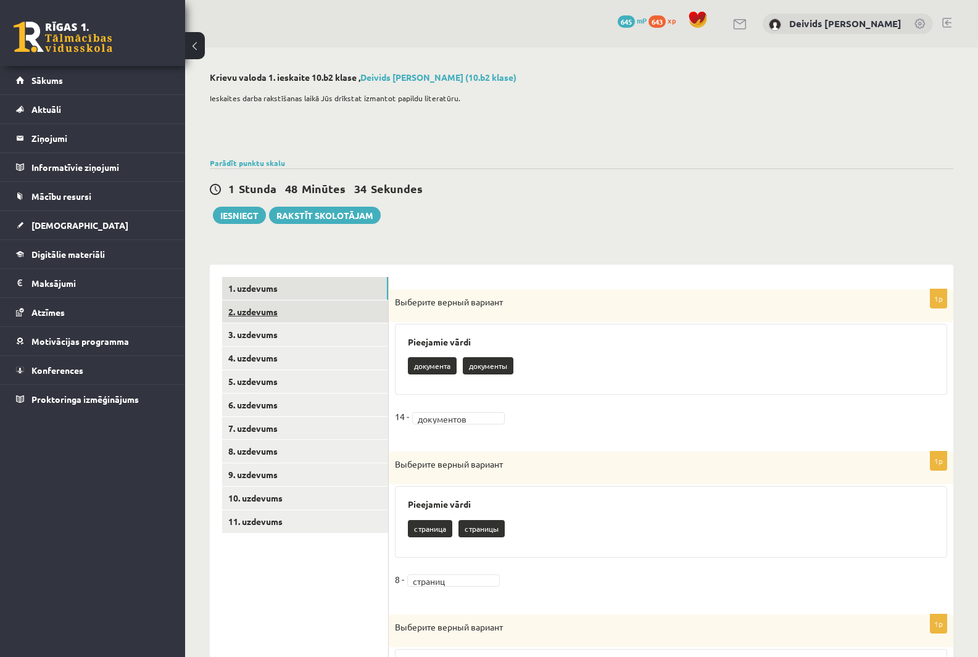
click at [261, 315] on link "2. uzdevums" at bounding box center [305, 312] width 166 height 23
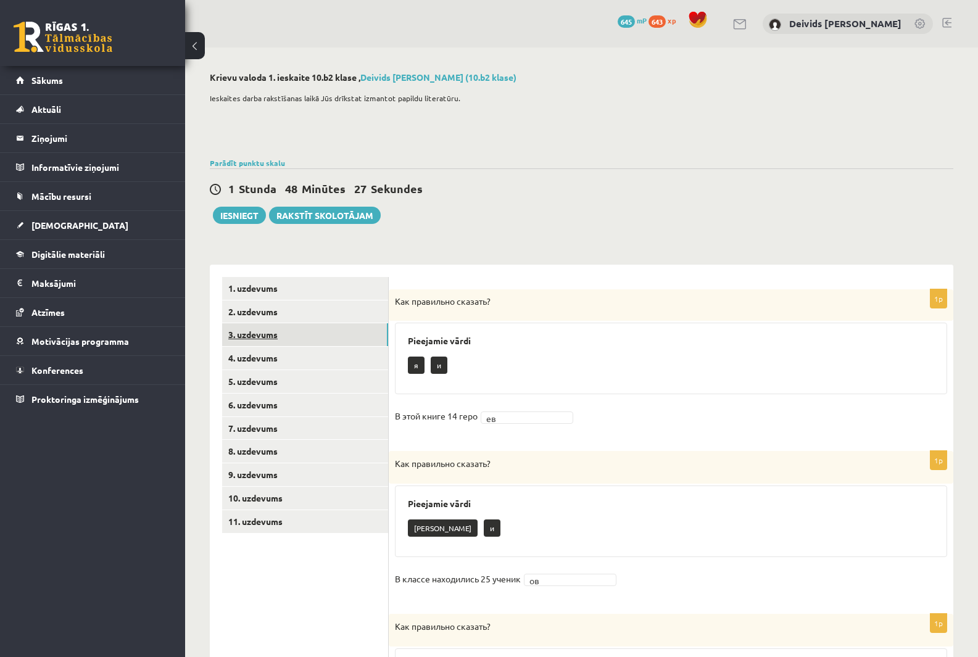
click at [274, 341] on link "3. uzdevums" at bounding box center [305, 334] width 166 height 23
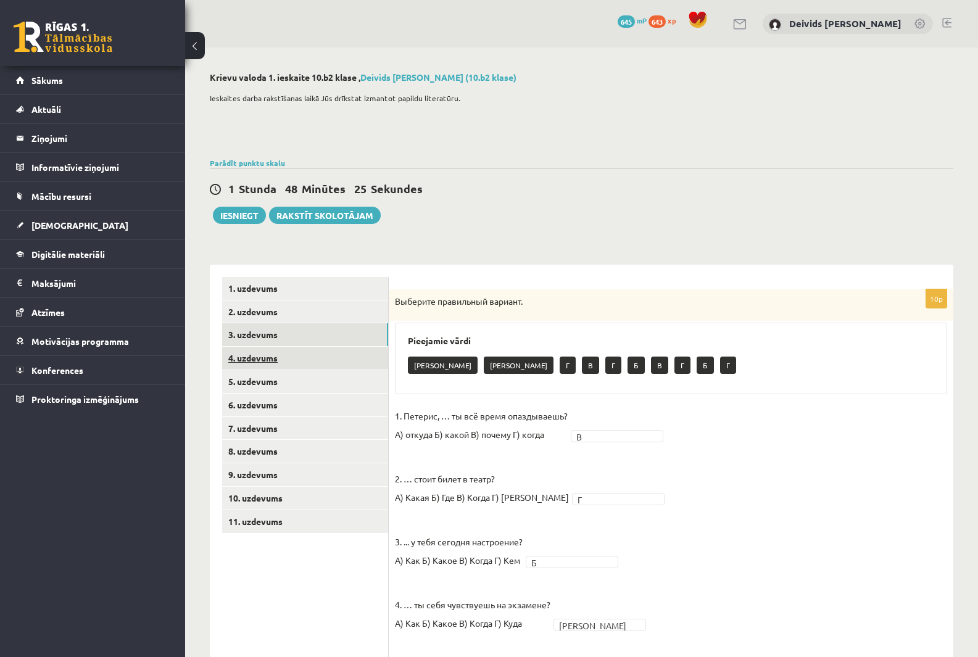
click at [258, 355] on link "4. uzdevums" at bounding box center [305, 358] width 166 height 23
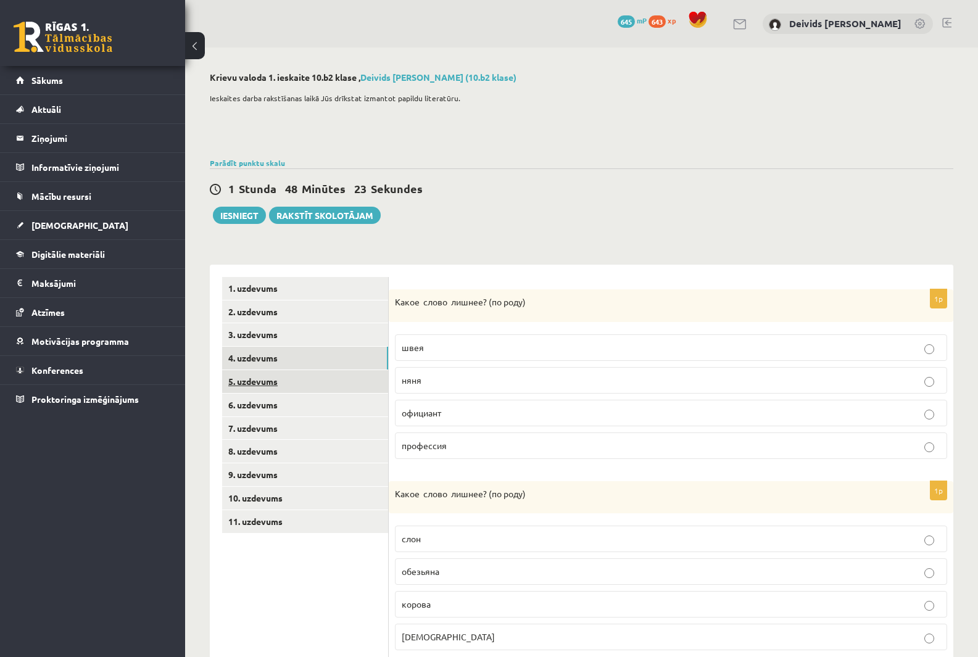
click at [268, 374] on link "5. uzdevums" at bounding box center [305, 381] width 166 height 23
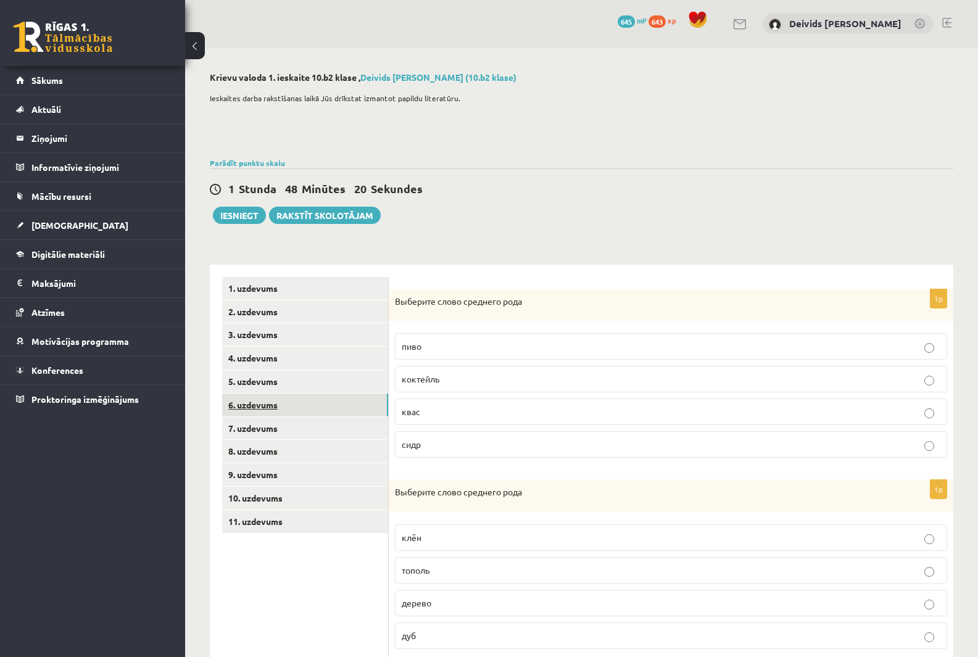
click at [279, 416] on link "6. uzdevums" at bounding box center [305, 405] width 166 height 23
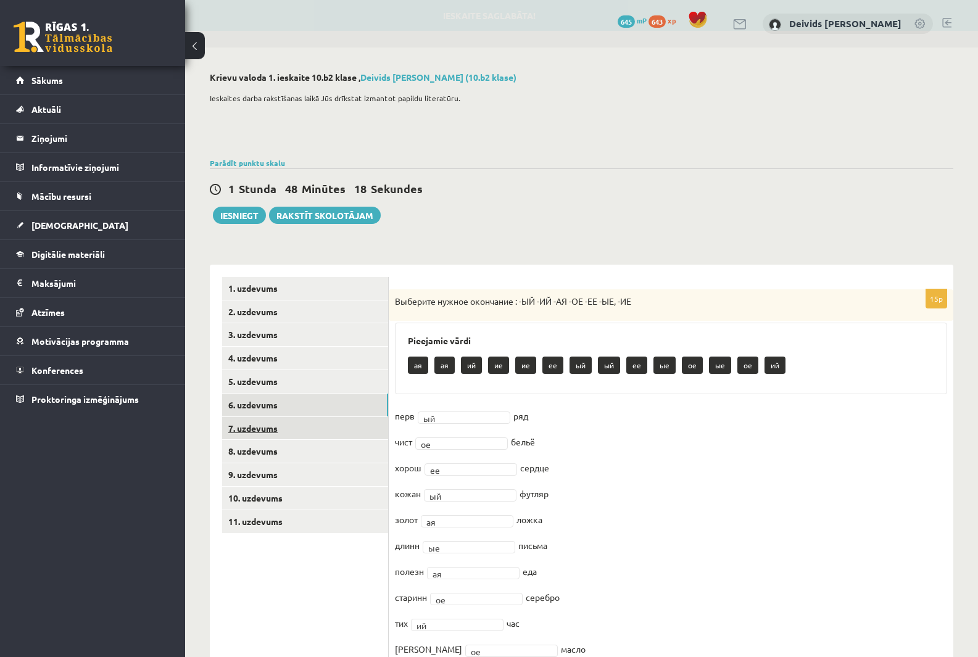
click at [294, 428] on link "7. uzdevums" at bounding box center [305, 428] width 166 height 23
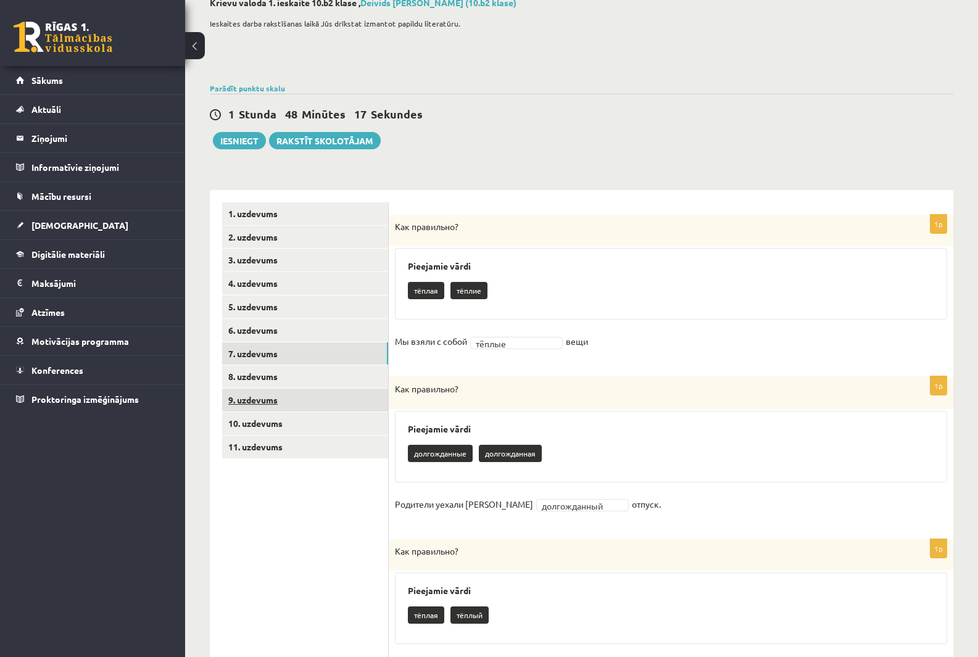
scroll to position [62, 0]
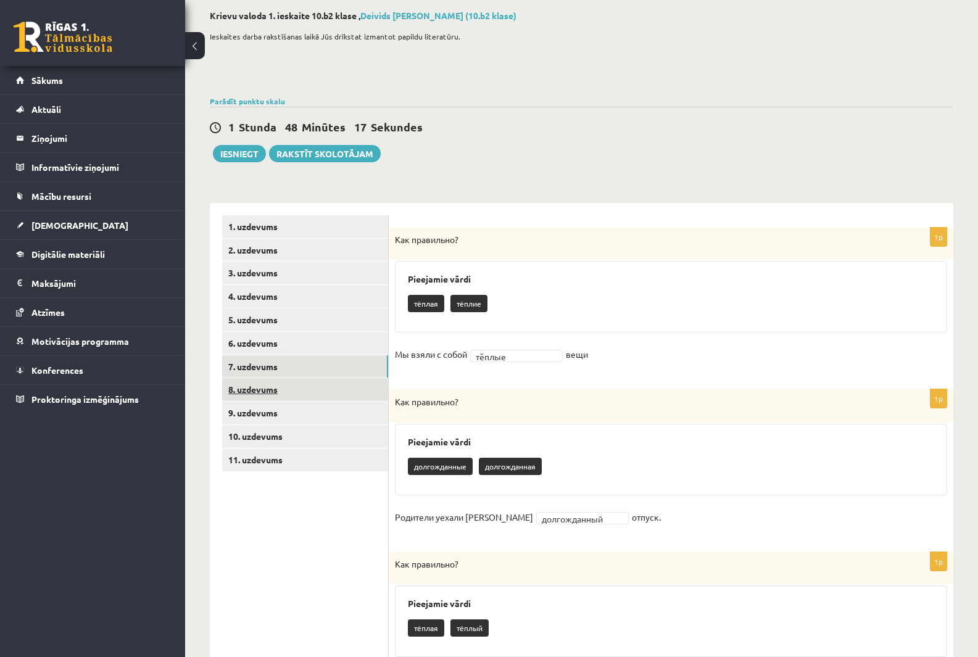
click at [275, 395] on link "8. uzdevums" at bounding box center [305, 389] width 166 height 23
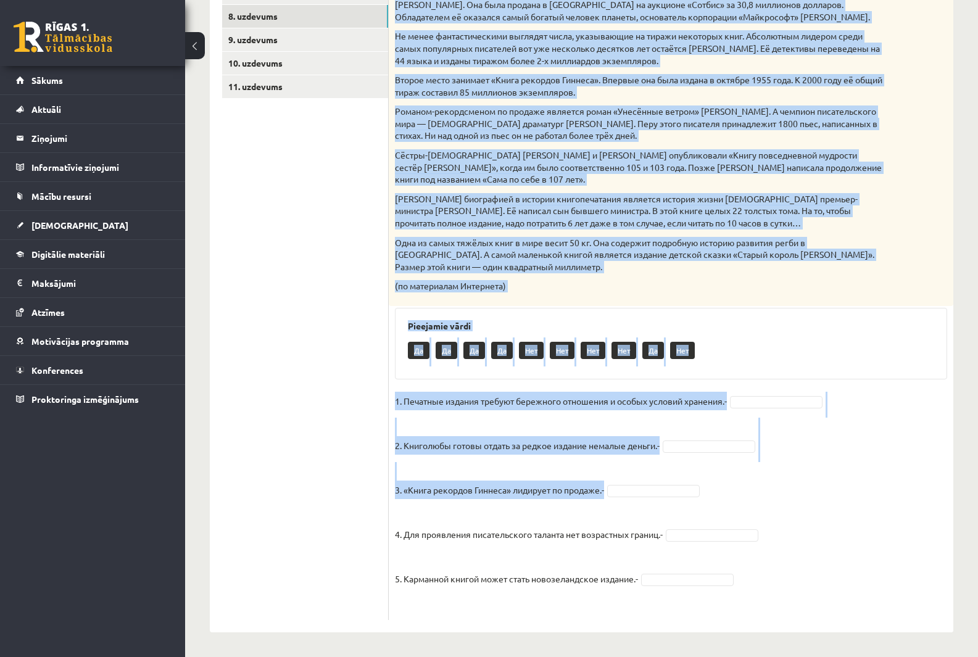
scroll to position [436, 0]
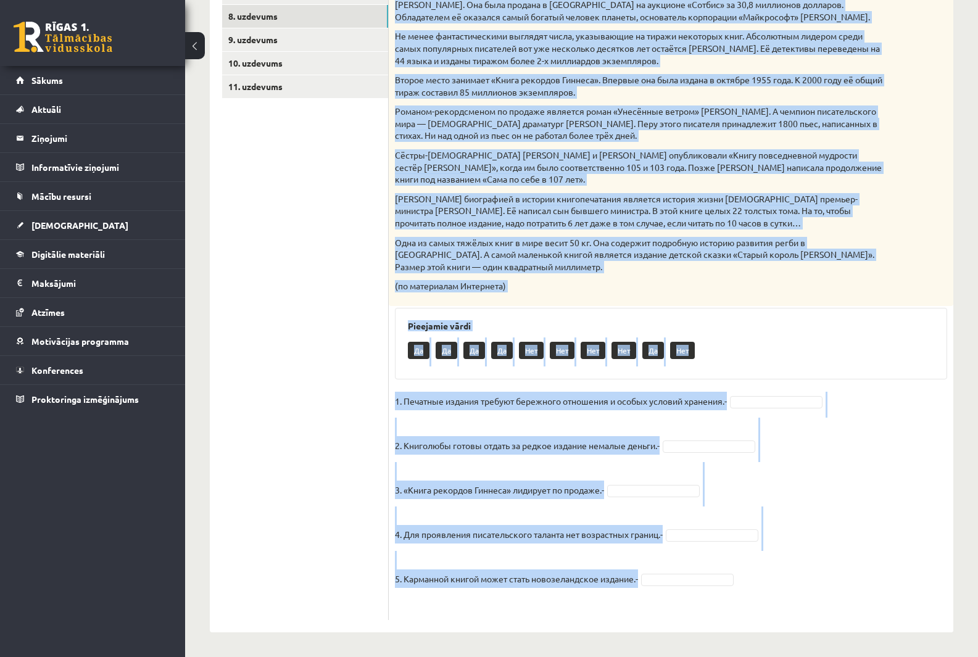
copy div "Прочитай текст. Отметь верное утверждение в соответствии с текстом. Интересные …"
drag, startPoint x: 396, startPoint y: 238, endPoint x: 812, endPoint y: 594, distance: 548.0
click at [812, 594] on div "5p Прочитай текст. Отметь верное утверждение в соответствии с текстом. Интересн…" at bounding box center [671, 237] width 565 height 766
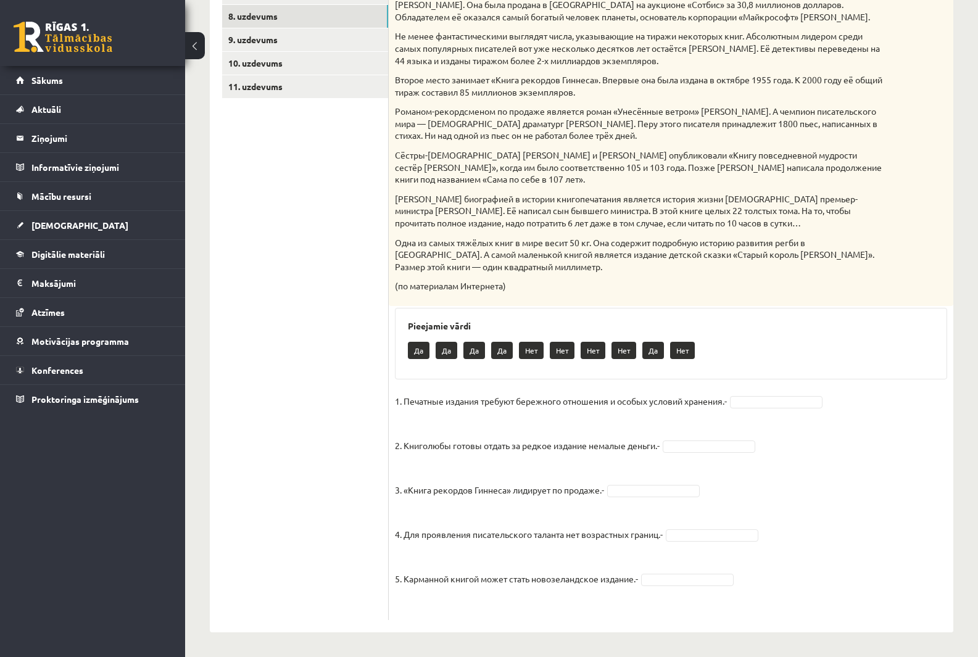
click at [286, 287] on ul "1. uzdevums 2. uzdevums 3. uzdevums 4. uzdevums 5. uzdevums 6. uzdevums 7. uzde…" at bounding box center [305, 231] width 167 height 778
click at [760, 411] on fieldset "1. Печатные издания требуют бережного отношения и особых условий хранения.- 2. …" at bounding box center [671, 503] width 552 height 222
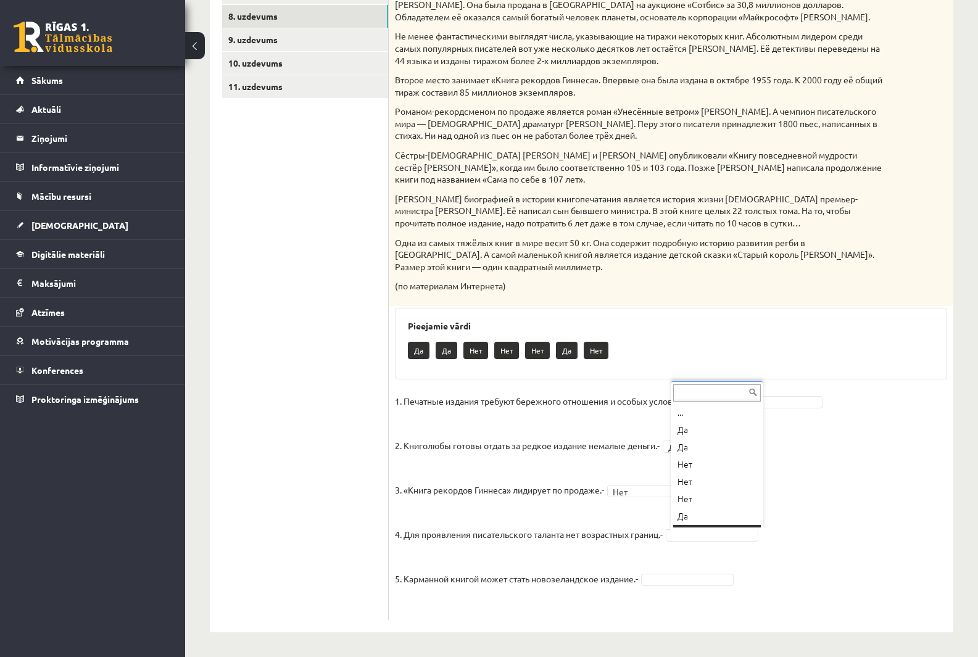
scroll to position [15, 0]
click at [689, 591] on fieldset "1. Печатные издания требуют бережного отношения и особых условий хранения.- Да …" at bounding box center [671, 503] width 552 height 222
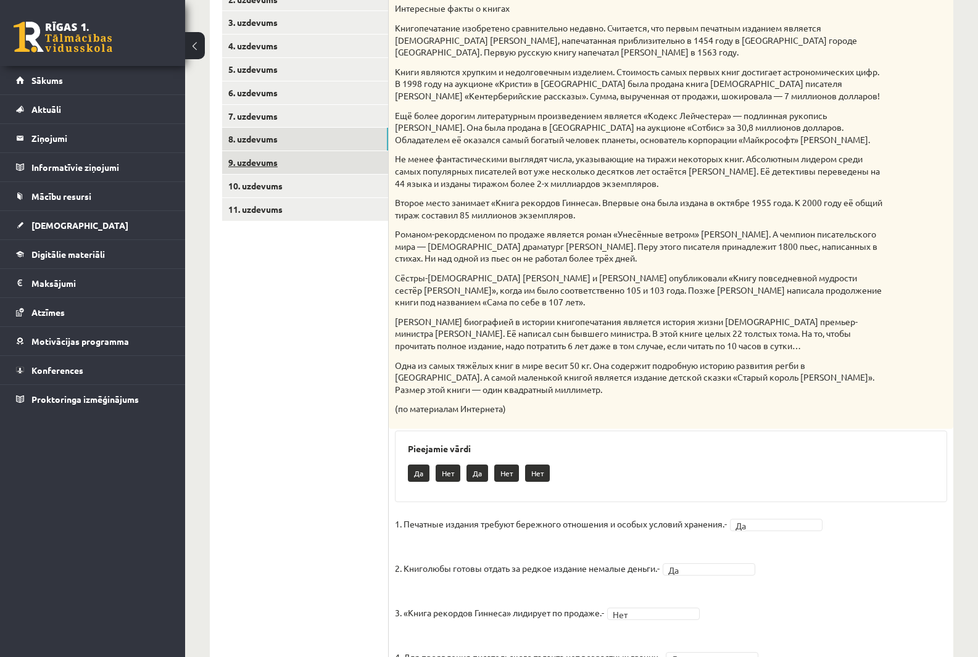
click at [252, 167] on link "9. uzdevums" at bounding box center [305, 162] width 166 height 23
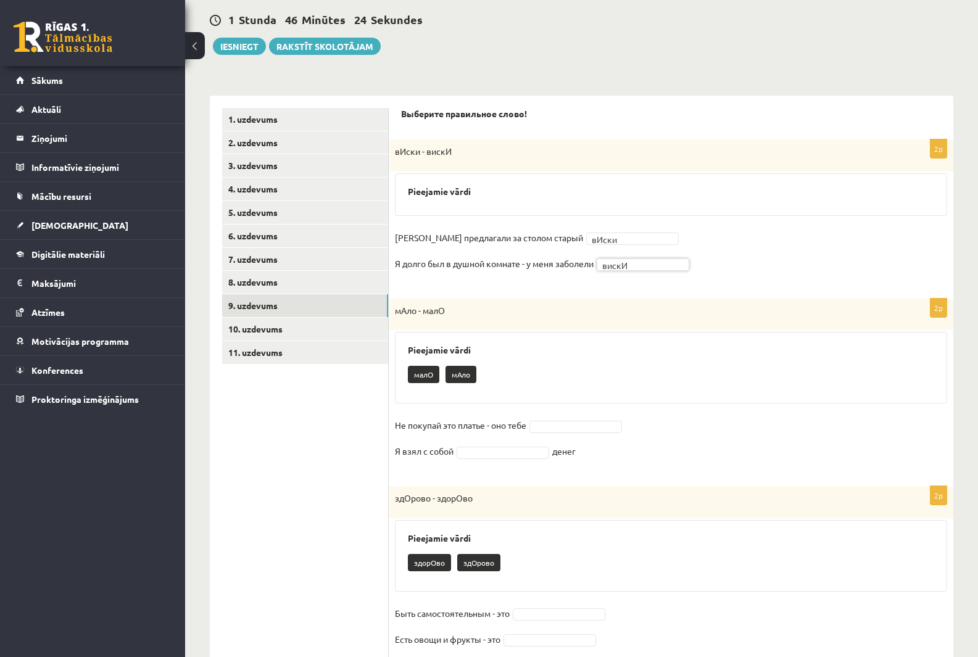
scroll to position [189, 0]
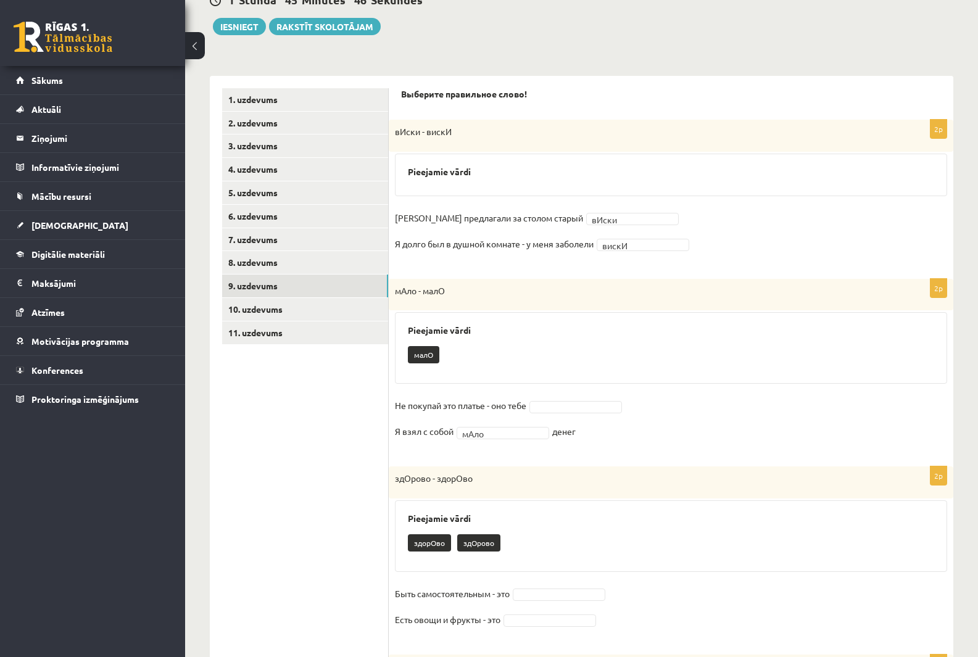
drag, startPoint x: 572, startPoint y: 389, endPoint x: 565, endPoint y: 400, distance: 13.3
click at [573, 389] on div "2p мАло - малО Pieejamie vārdi малО Не покупай это платье - оно тебе Я взял с с…" at bounding box center [671, 366] width 565 height 175
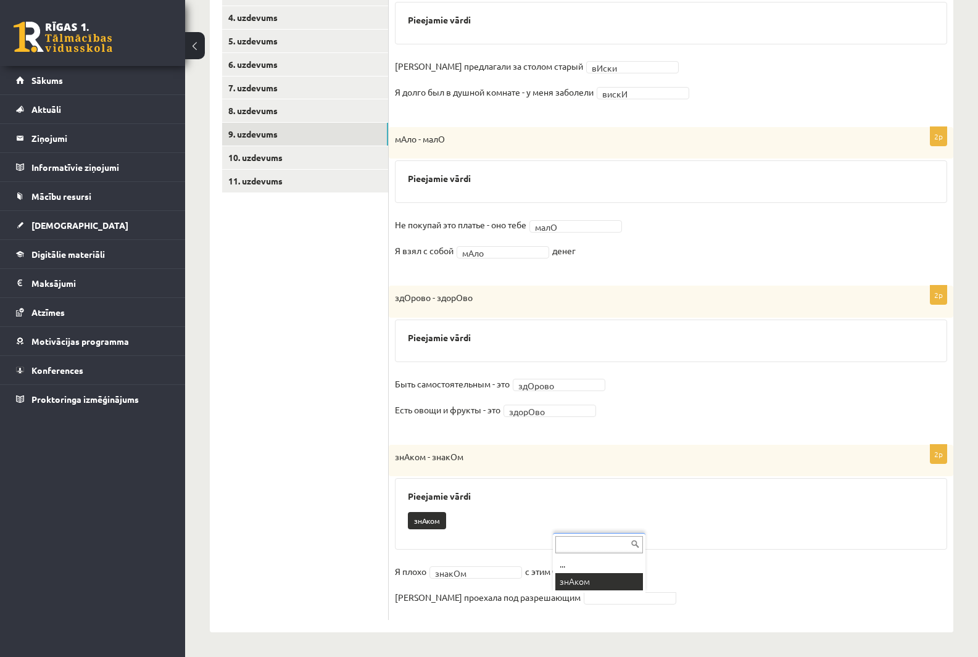
scroll to position [312, 0]
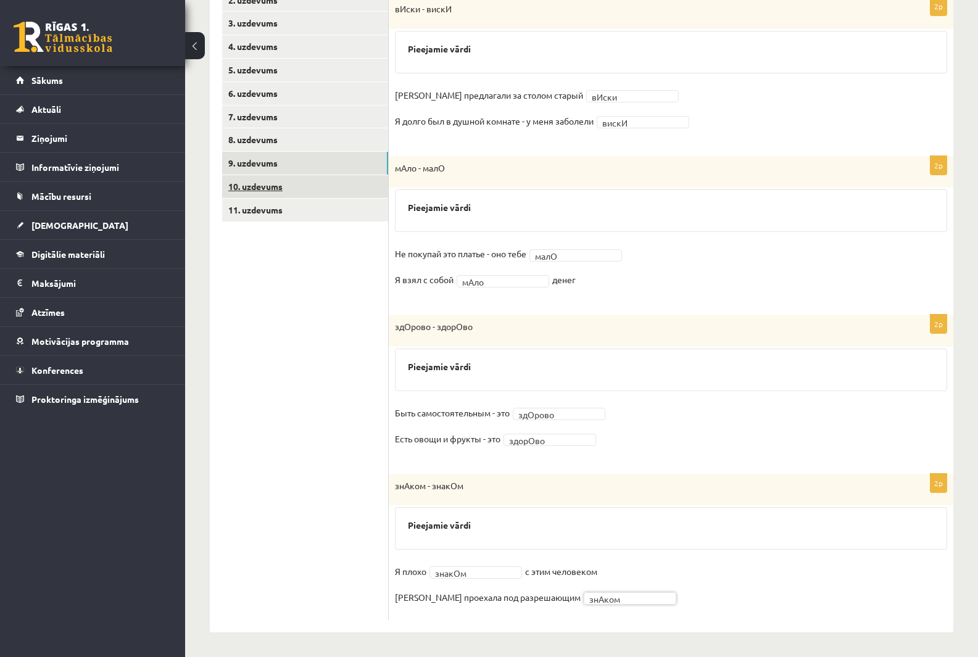
click at [271, 188] on link "10. uzdevums" at bounding box center [305, 186] width 166 height 23
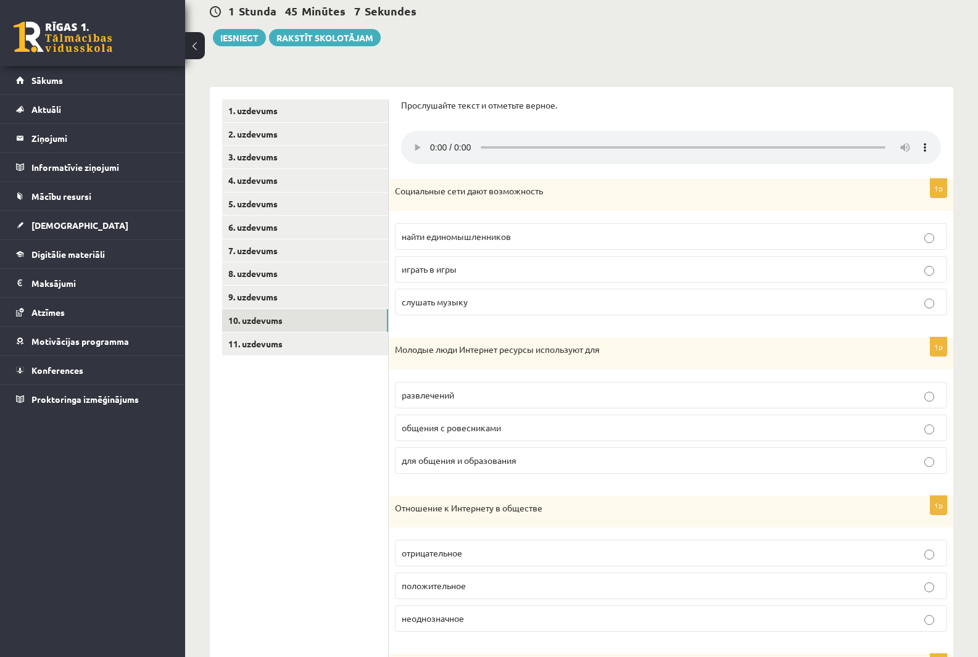
scroll to position [185, 0]
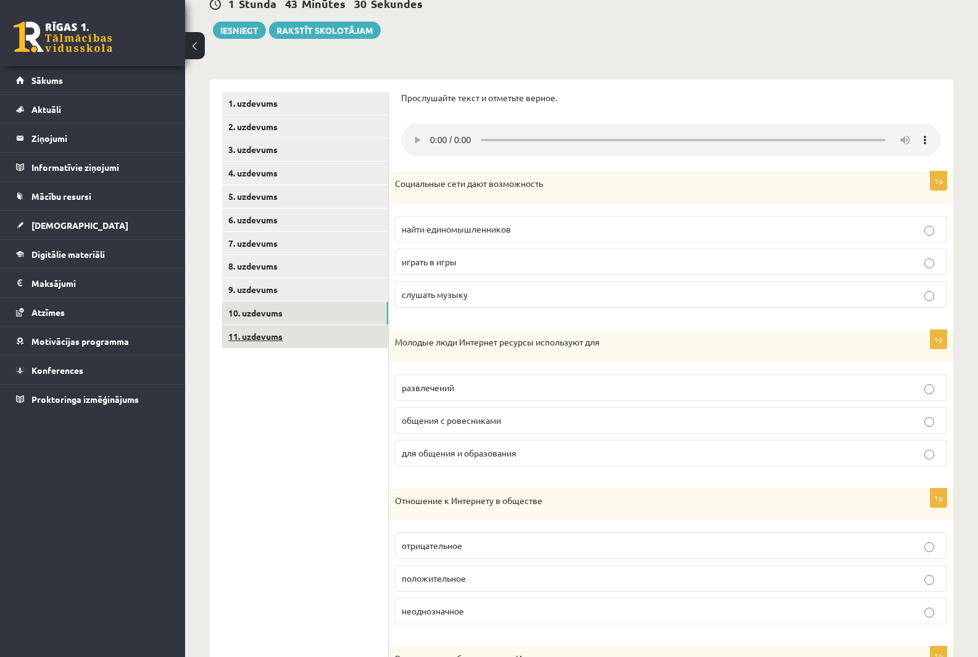
click at [279, 335] on link "11. uzdevums" at bounding box center [305, 336] width 166 height 23
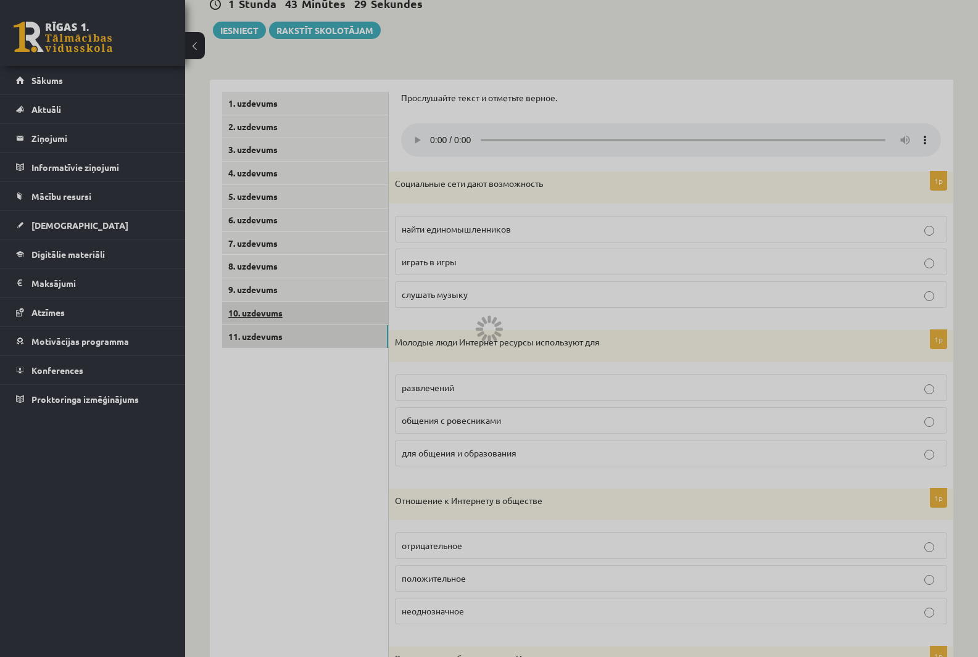
scroll to position [176, 0]
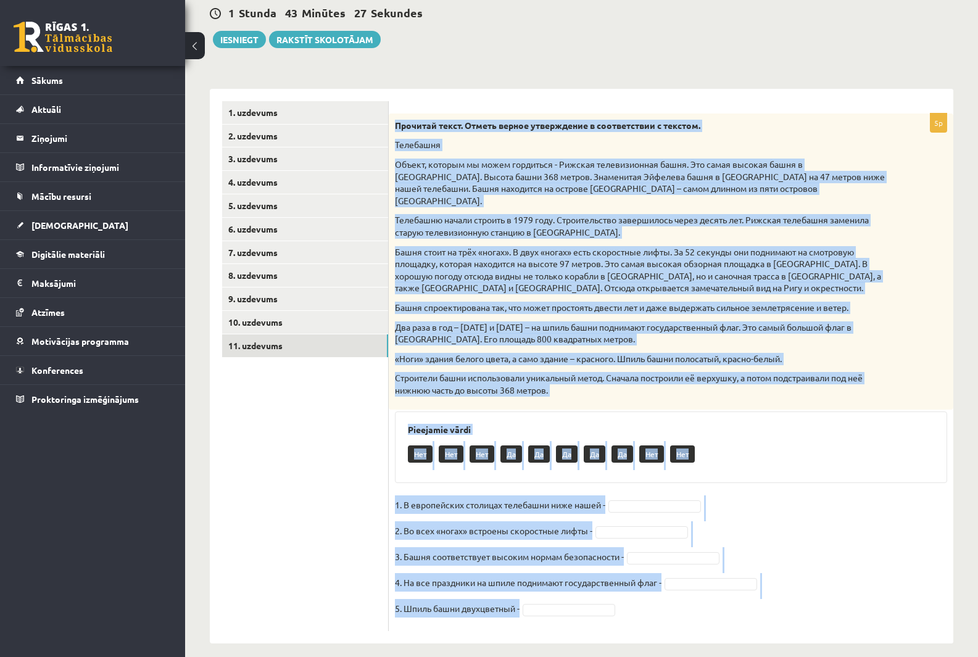
drag, startPoint x: 394, startPoint y: 124, endPoint x: 888, endPoint y: 626, distance: 704.3
click at [888, 626] on div "5p Прочитай текст. Отметь верное утверждение в соответствии с текстом. Телебашн…" at bounding box center [671, 366] width 565 height 555
copy div "Прочитай текст. Отметь верное утверждение в соответствии с текстом. Телебашня О…"
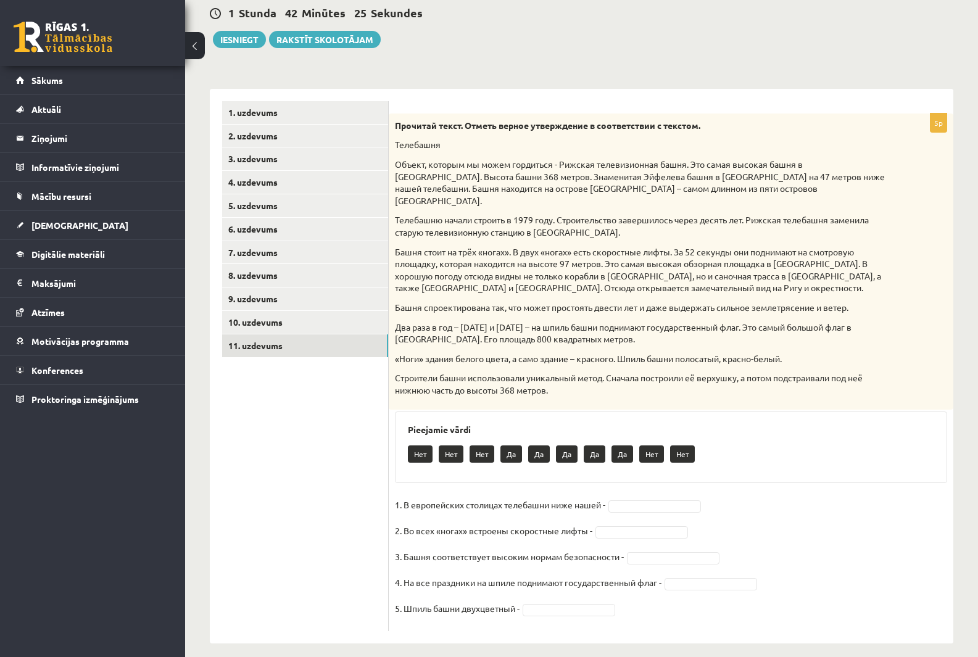
click at [251, 458] on ul "1. uzdevums 2. uzdevums 3. uzdevums 4. uzdevums 5. uzdevums 6. uzdevums 7. uzde…" at bounding box center [305, 366] width 167 height 530
click at [955, 471] on div "**********" at bounding box center [581, 270] width 793 height 797
click at [655, 537] on fieldset "1. В европейских столицах телебашни ниже нашей - Да ** 2. Во всех «ногах» встро…" at bounding box center [671, 561] width 552 height 130
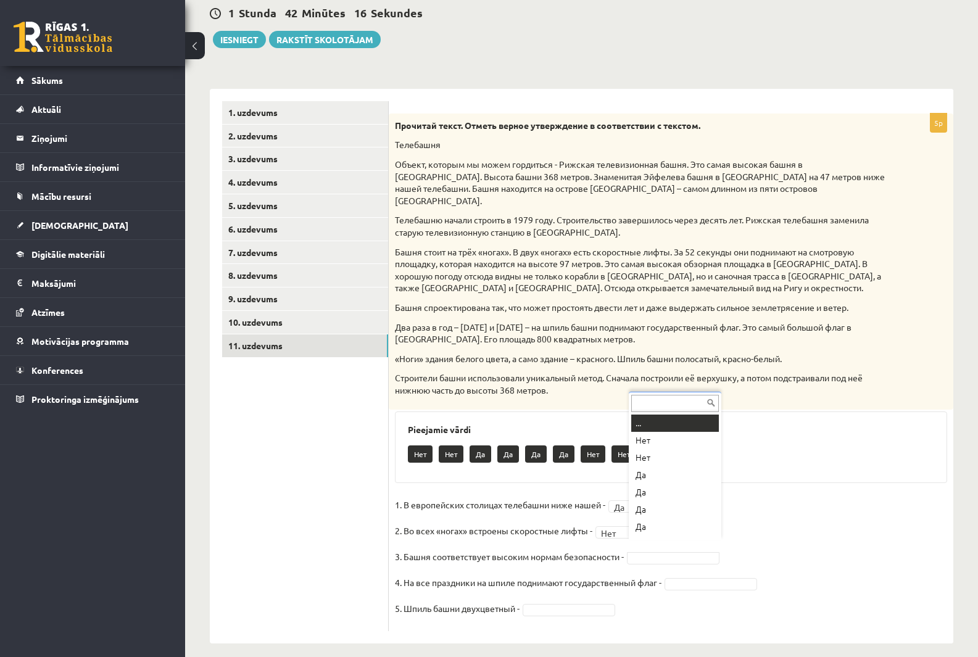
scroll to position [15, 0]
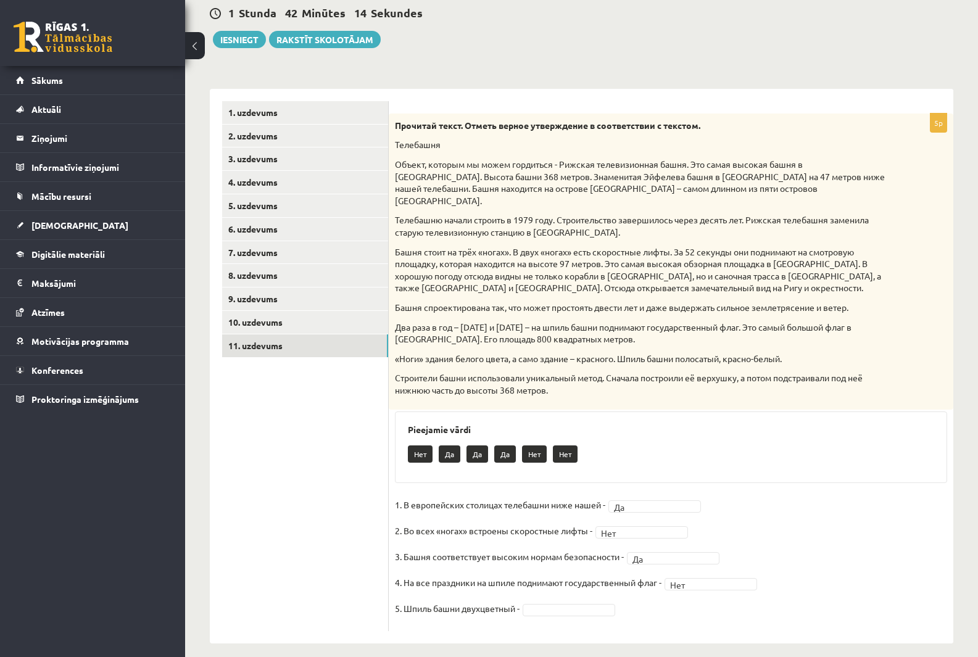
click at [547, 607] on fieldset "1. В европейских столицах телебашни ниже нашей - Да ** 2. Во всех «ногах» встро…" at bounding box center [671, 561] width 552 height 130
click at [526, 604] on fieldset "1. В европейских столицах телебашни ниже нашей - Да ** 2. Во всех «ногах» встро…" at bounding box center [671, 561] width 552 height 130
click at [241, 322] on link "10. uzdevums" at bounding box center [305, 322] width 166 height 23
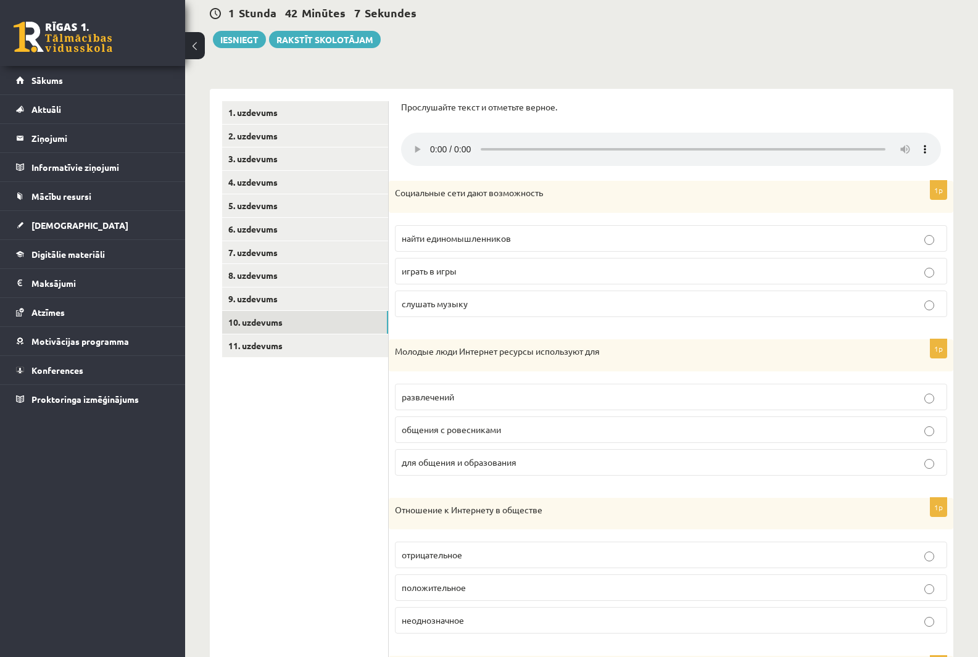
click at [853, 107] on p "Прослушайте текст и отметьте верное." at bounding box center [671, 107] width 540 height 12
click at [281, 542] on ul "1. uzdevums 2. uzdevums 3. uzdevums 4. uzdevums 5. uzdevums 6. uzdevums 7. uzde…" at bounding box center [305, 531] width 167 height 860
click at [307, 502] on ul "1. uzdevums 2. uzdevums 3. uzdevums 4. uzdevums 5. uzdevums 6. uzdevums 7. uzde…" at bounding box center [305, 531] width 167 height 860
click at [439, 243] on span "найти единомышленников" at bounding box center [456, 238] width 109 height 11
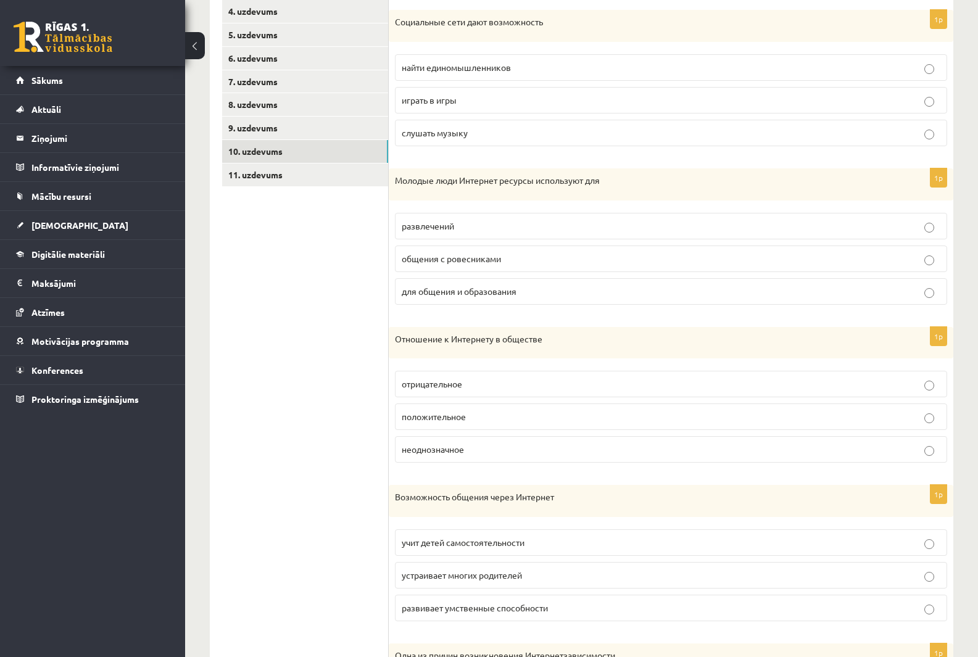
scroll to position [361, 0]
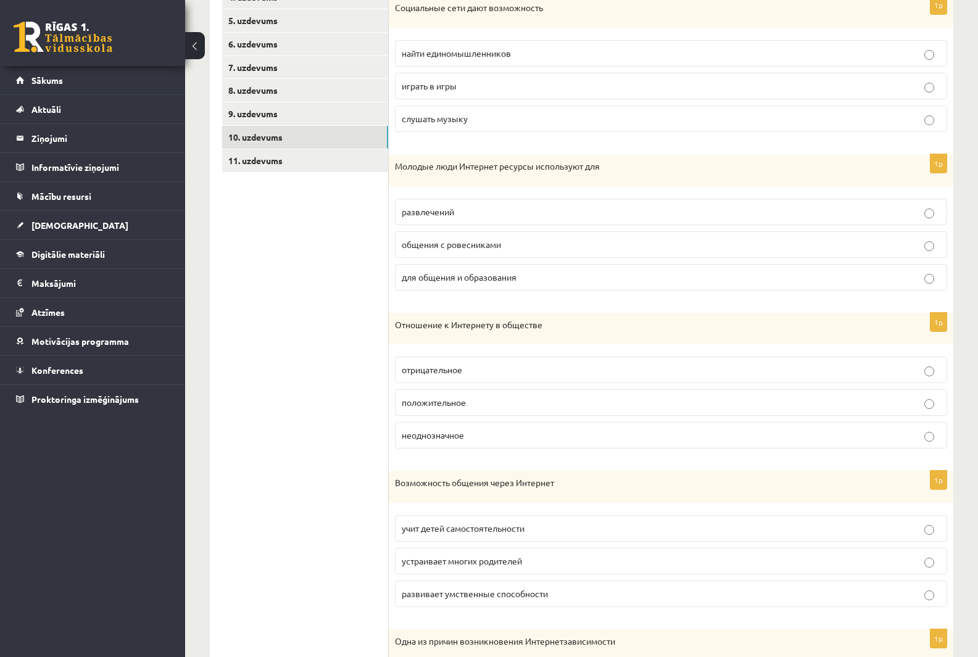
click at [433, 275] on span "для общения и образования" at bounding box center [459, 277] width 115 height 11
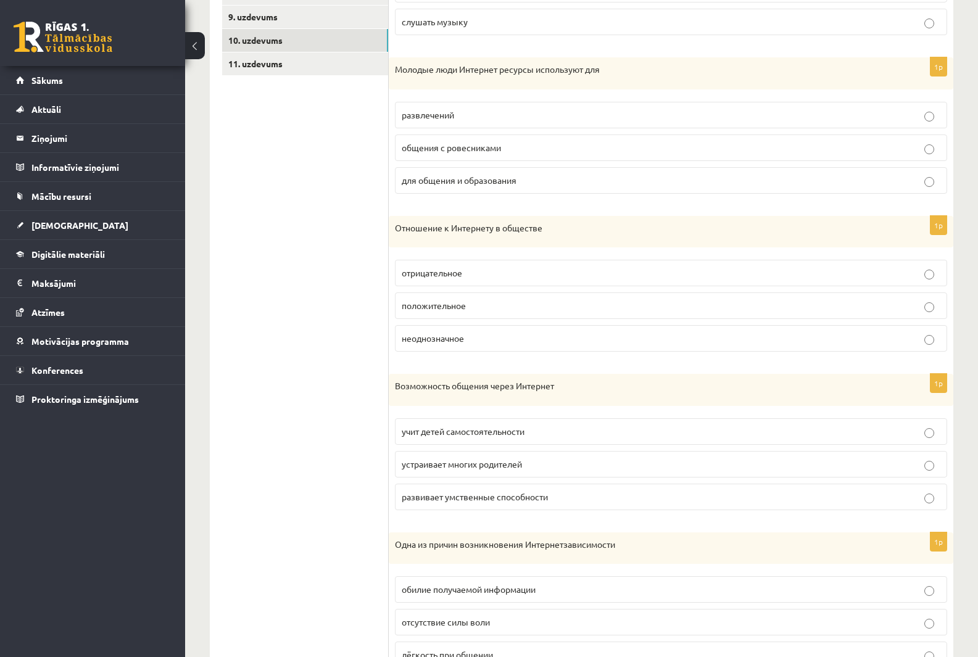
scroll to position [517, 0]
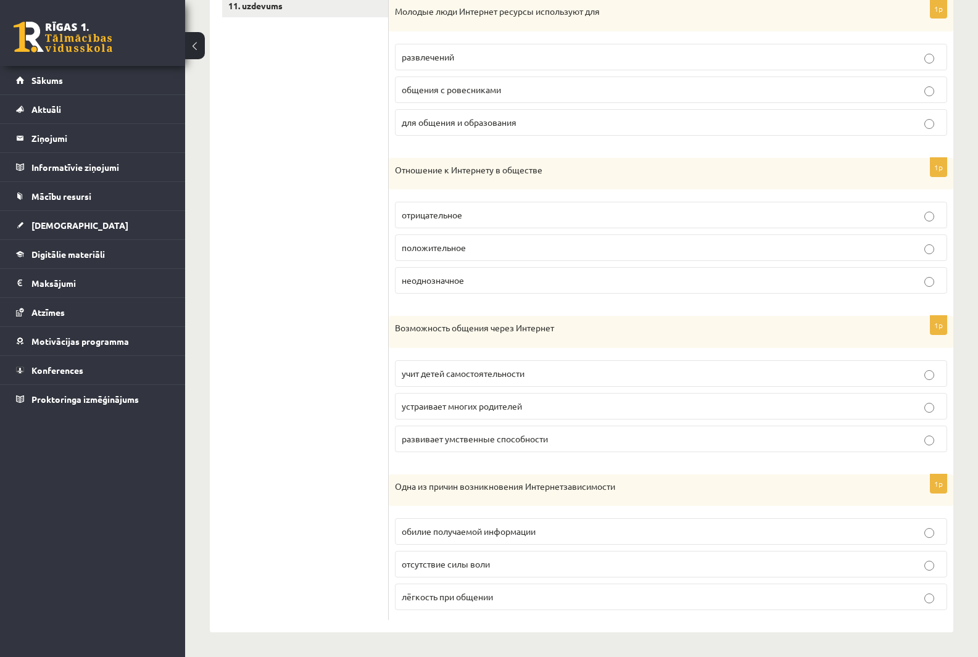
click at [450, 282] on span "неоднозначное" at bounding box center [433, 280] width 62 height 11
click at [507, 371] on span "учит детей самостоятельности" at bounding box center [463, 373] width 123 height 11
click at [429, 531] on span "обилие получаемой информации" at bounding box center [469, 531] width 134 height 11
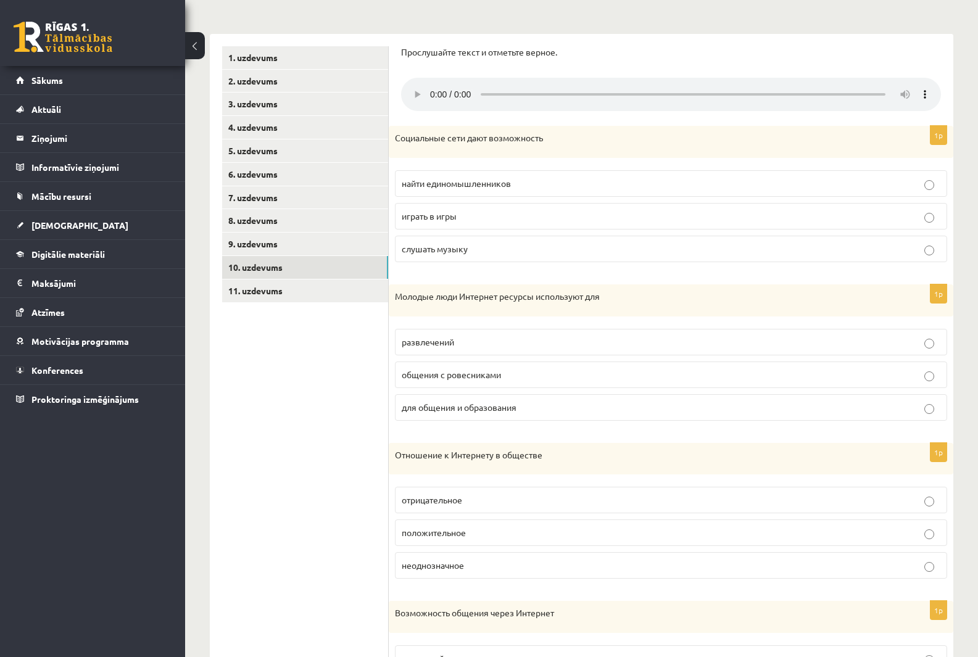
scroll to position [0, 0]
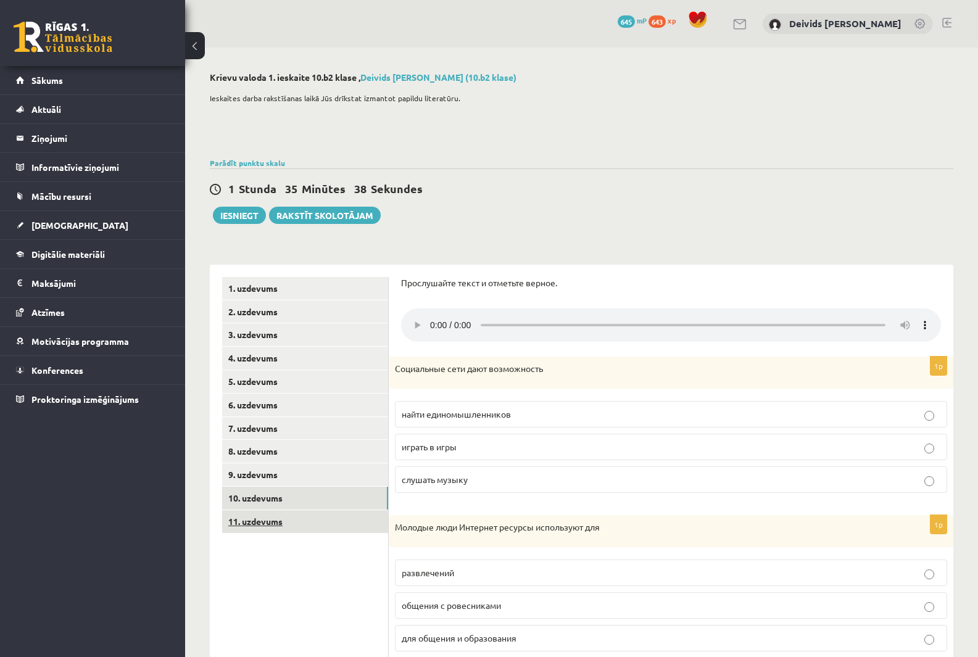
click at [257, 530] on link "11. uzdevums" at bounding box center [305, 521] width 166 height 23
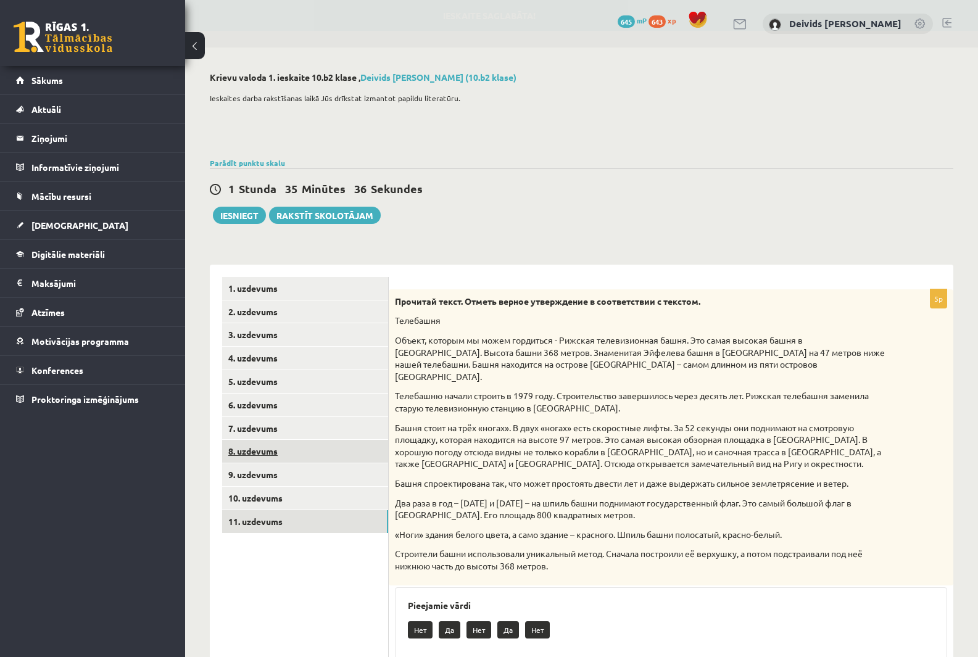
click at [270, 449] on link "8. uzdevums" at bounding box center [305, 451] width 166 height 23
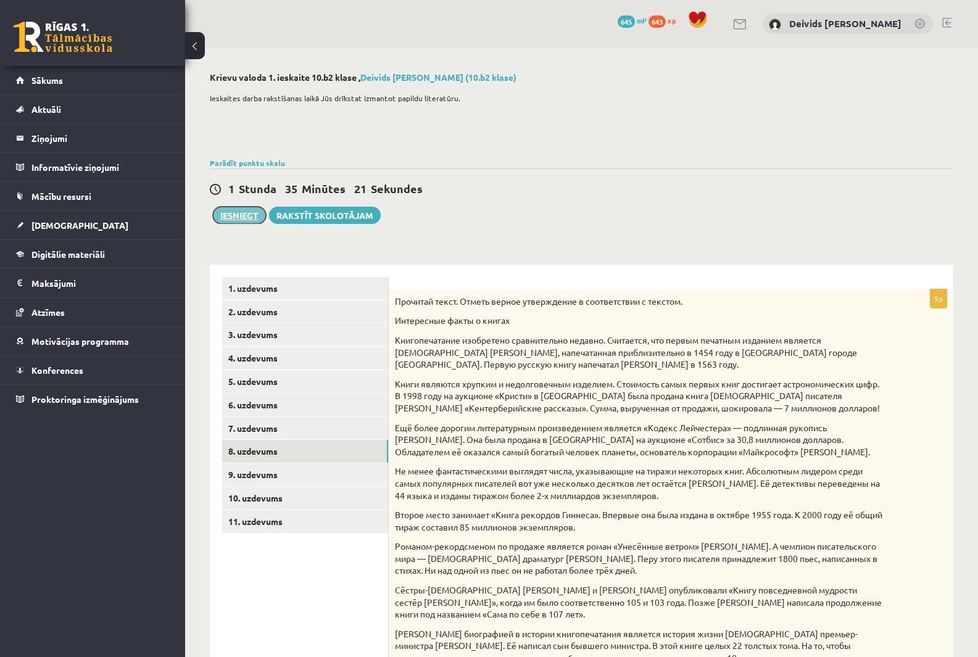
click at [233, 211] on button "Iesniegt" at bounding box center [239, 215] width 53 height 17
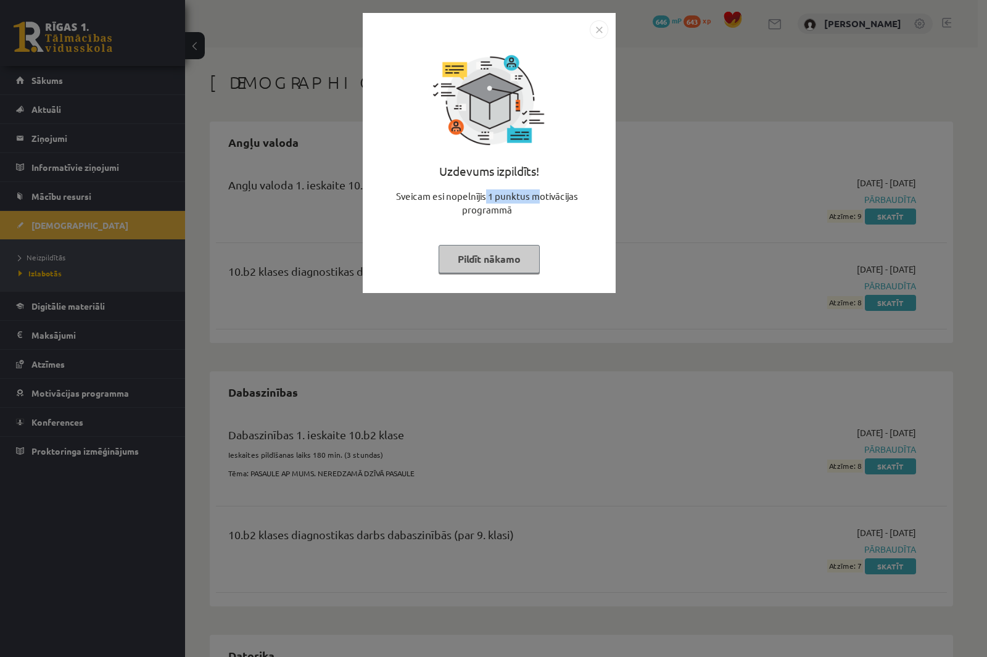
drag, startPoint x: 536, startPoint y: 195, endPoint x: 542, endPoint y: 194, distance: 6.3
click at [542, 194] on div "Sveicam esi nopelnījis 1 punktus motivācijas programmā" at bounding box center [489, 207] width 238 height 37
click at [495, 390] on div "Uzdevums izpildīts! Sveicam esi nopelnījis 1 punktus motivācijas programmā Pild…" at bounding box center [493, 328] width 987 height 657
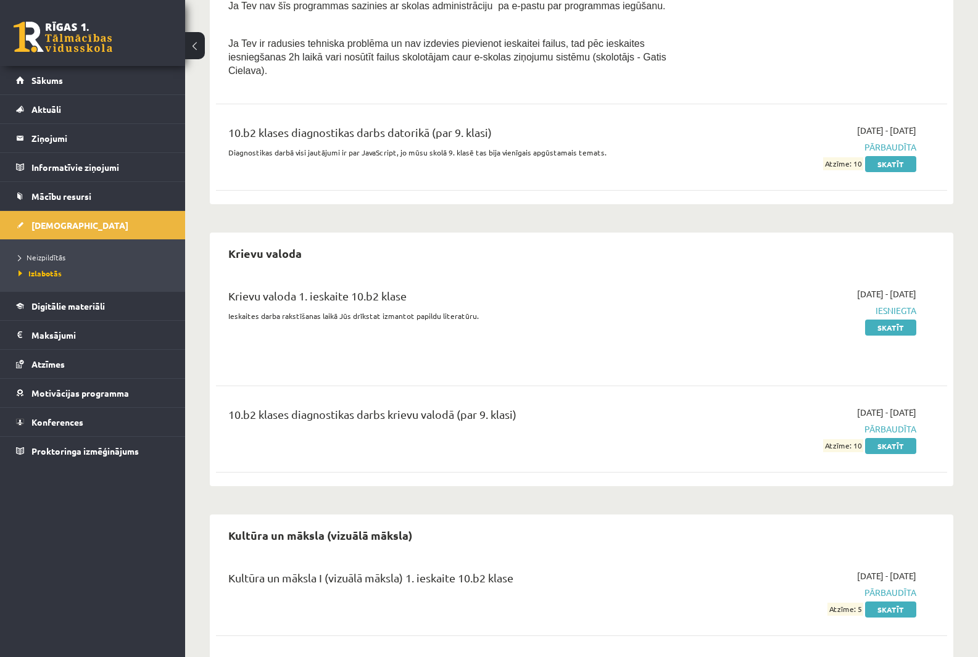
scroll to position [864, 0]
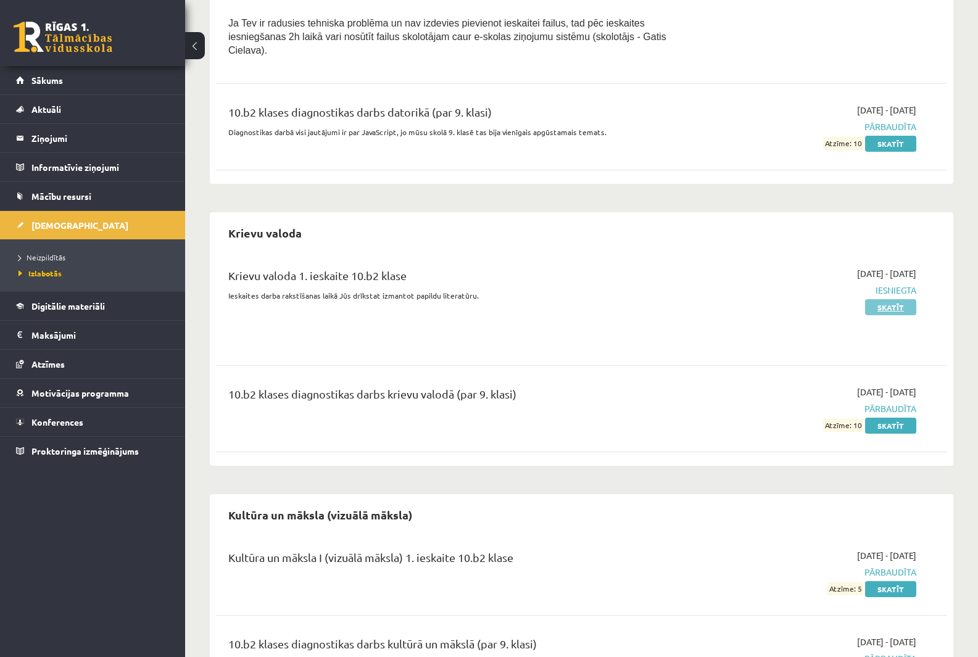
click at [897, 299] on link "Skatīt" at bounding box center [890, 307] width 51 height 16
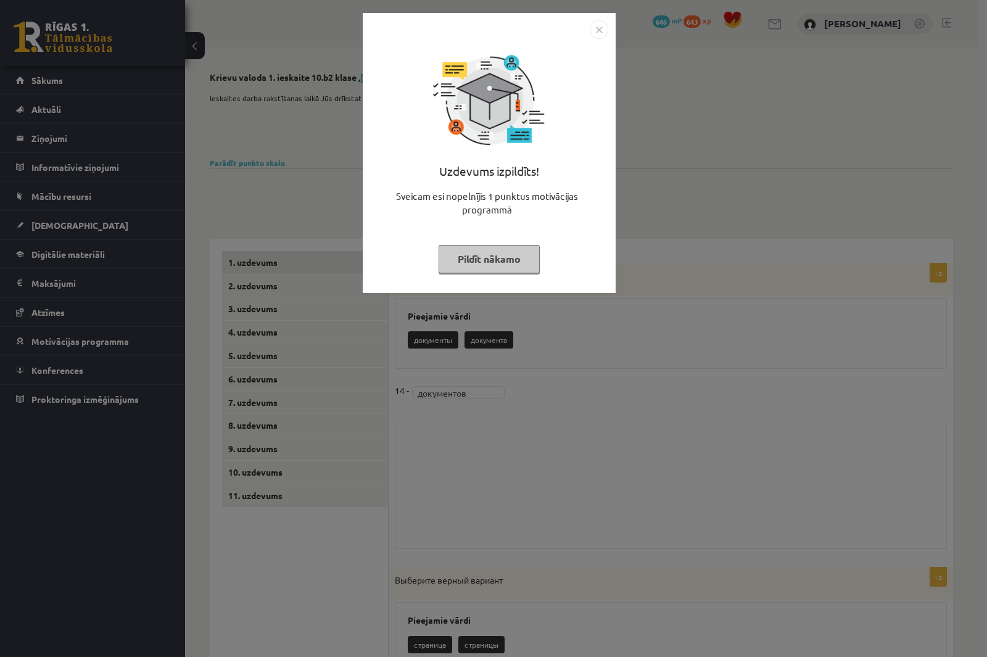
click at [497, 256] on button "Pildīt nākamo" at bounding box center [489, 259] width 101 height 28
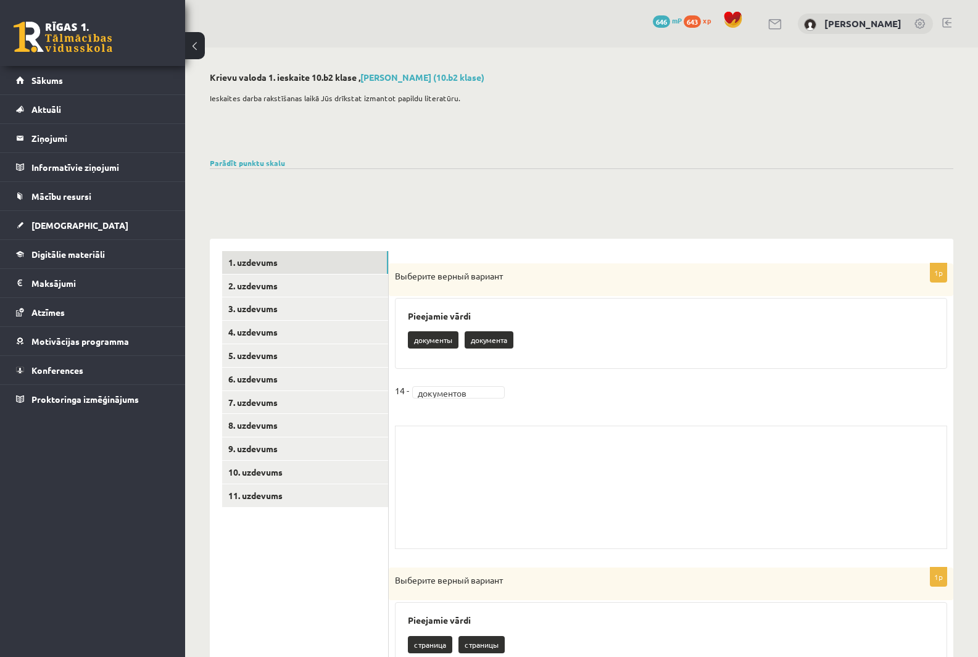
drag, startPoint x: 497, startPoint y: 253, endPoint x: 505, endPoint y: 253, distance: 8.0
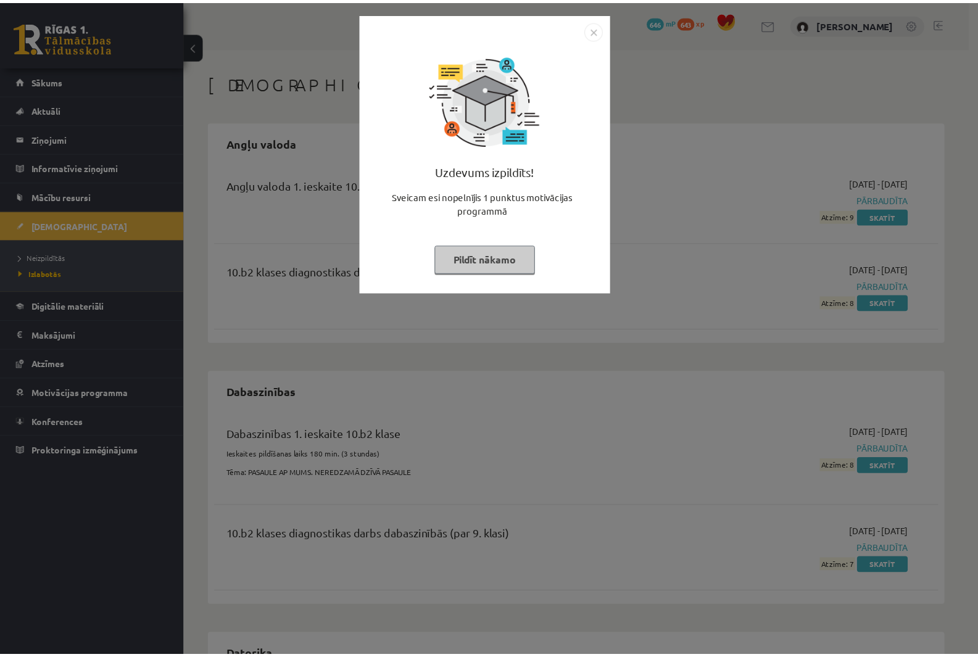
scroll to position [863, 0]
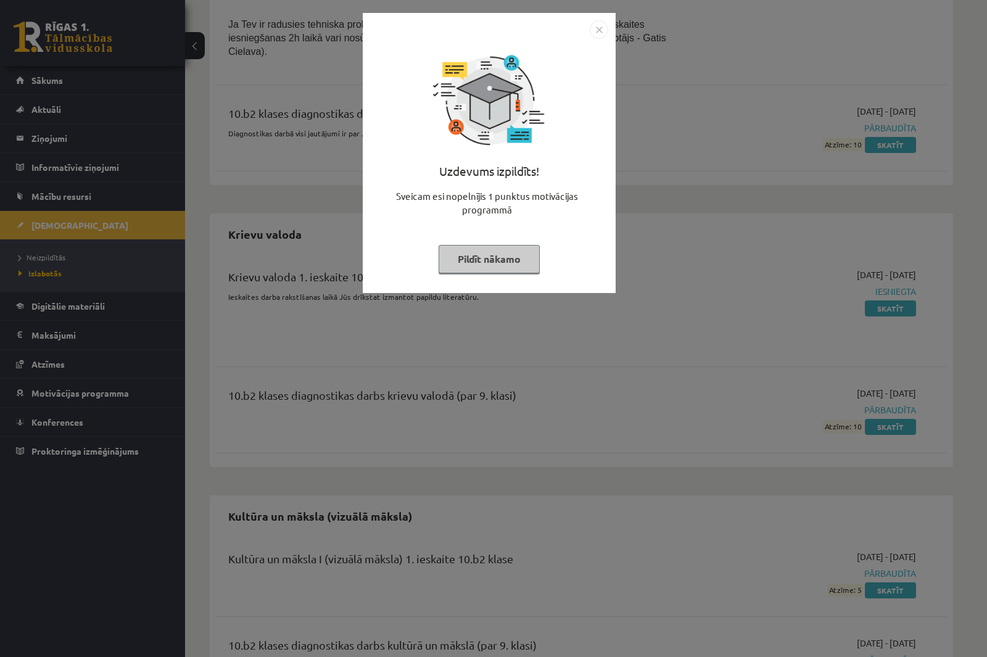
click at [596, 27] on img "Close" at bounding box center [599, 29] width 19 height 19
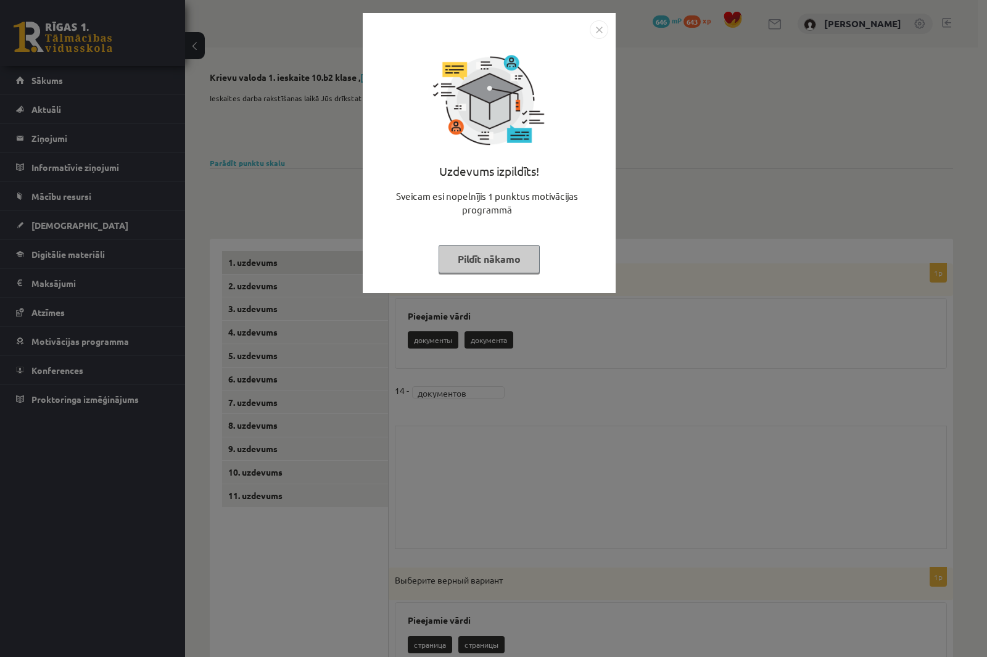
click at [644, 139] on div "Uzdevums izpildīts! Sveicam esi nopelnījis 1 punktus motivācijas programmā Pild…" at bounding box center [493, 328] width 987 height 657
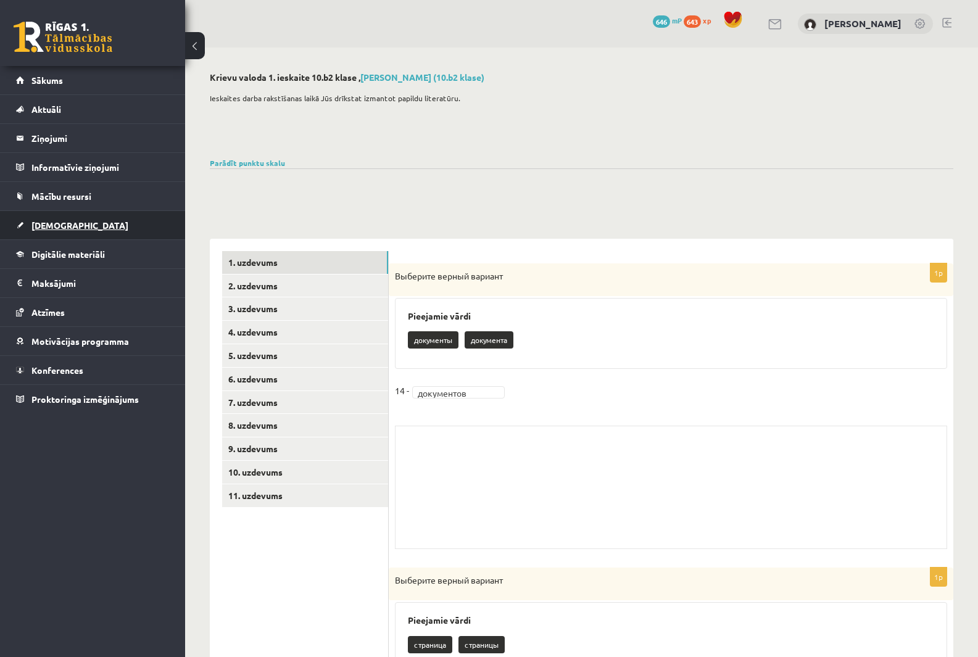
click at [63, 230] on span "[DEMOGRAPHIC_DATA]" at bounding box center [79, 225] width 97 height 11
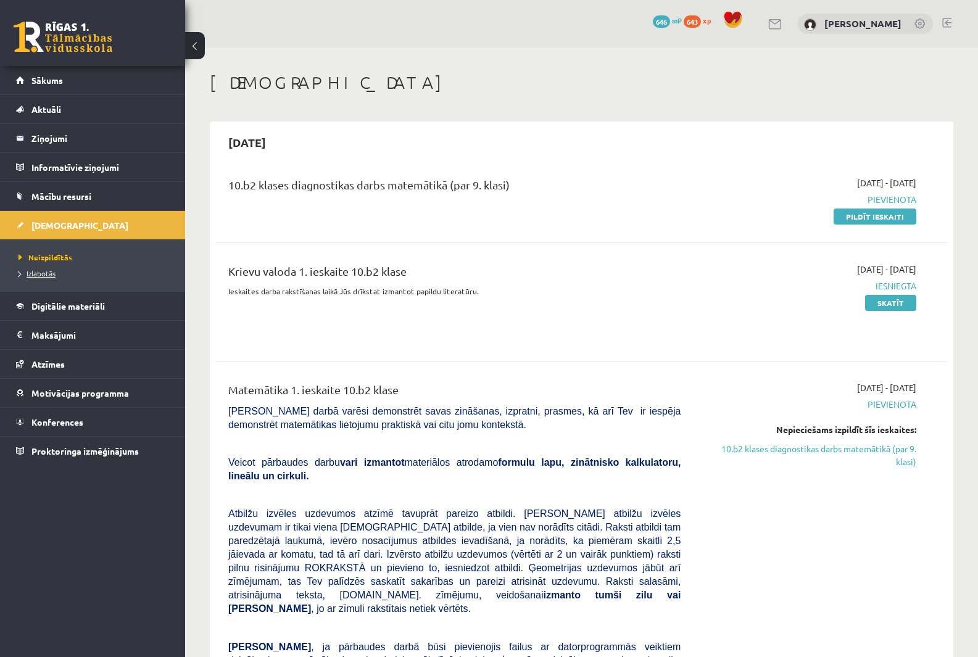
click at [57, 275] on link "Izlabotās" at bounding box center [96, 273] width 154 height 11
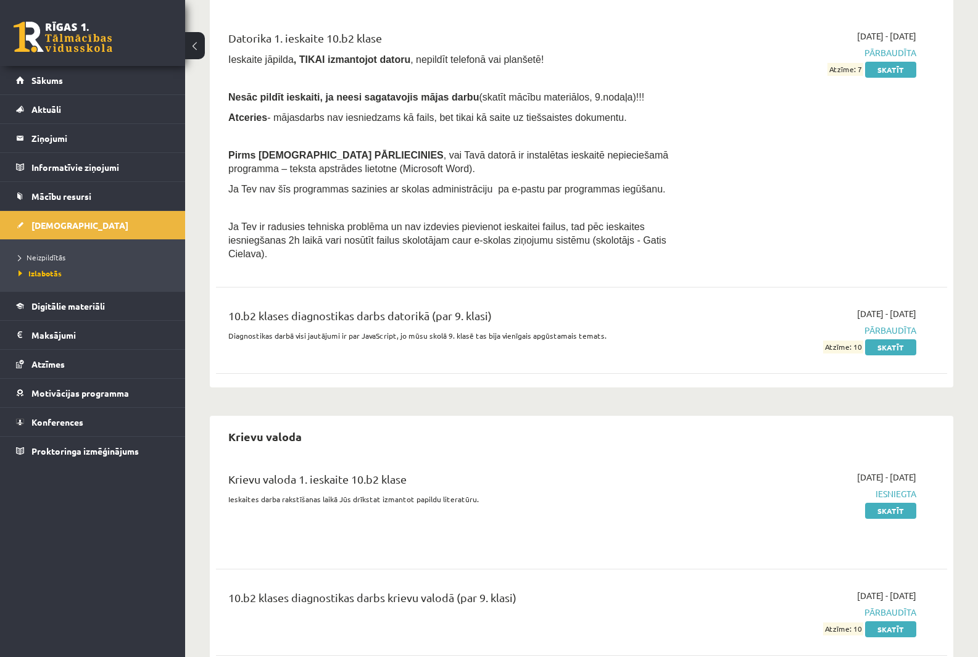
scroll to position [740, 0]
